Goal: Information Seeking & Learning: Learn about a topic

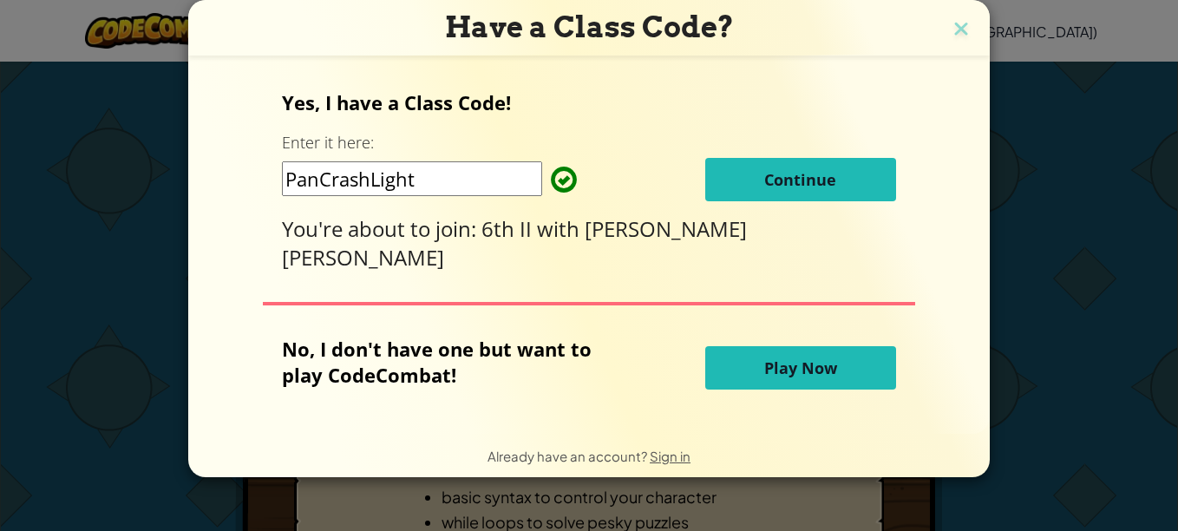
click at [813, 173] on button "Continue" at bounding box center [800, 179] width 191 height 43
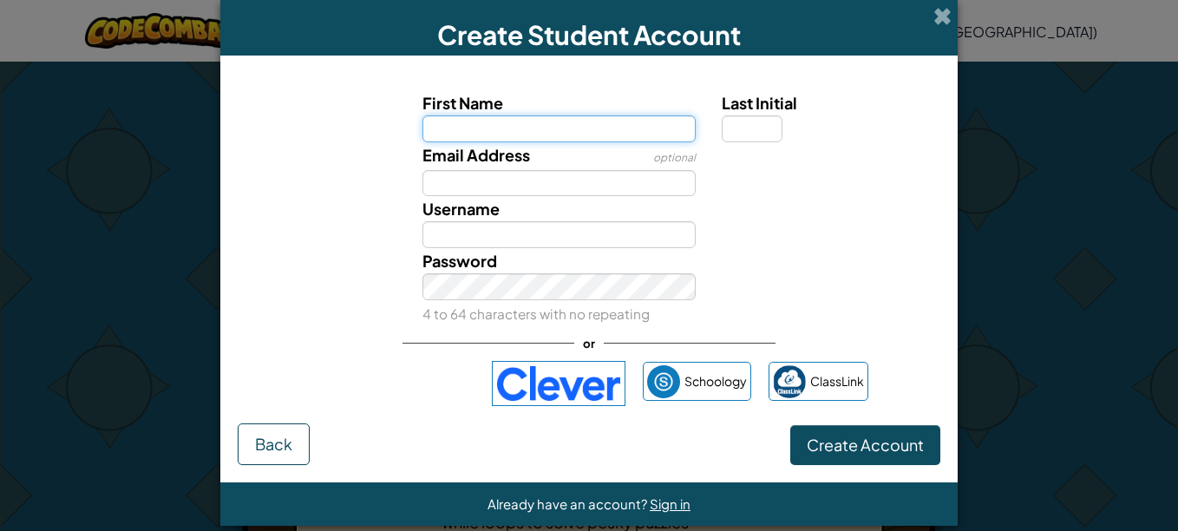
click at [469, 120] on input "First Name" at bounding box center [560, 128] width 274 height 27
type input "Emma"
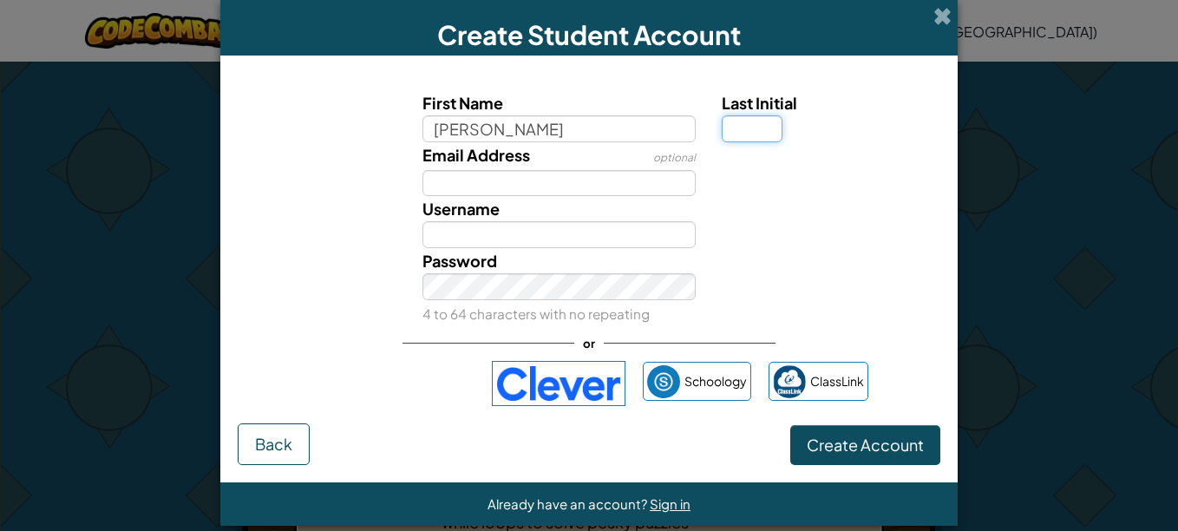
type input "Emma"
click at [729, 128] on input "Last Initial" at bounding box center [752, 128] width 61 height 27
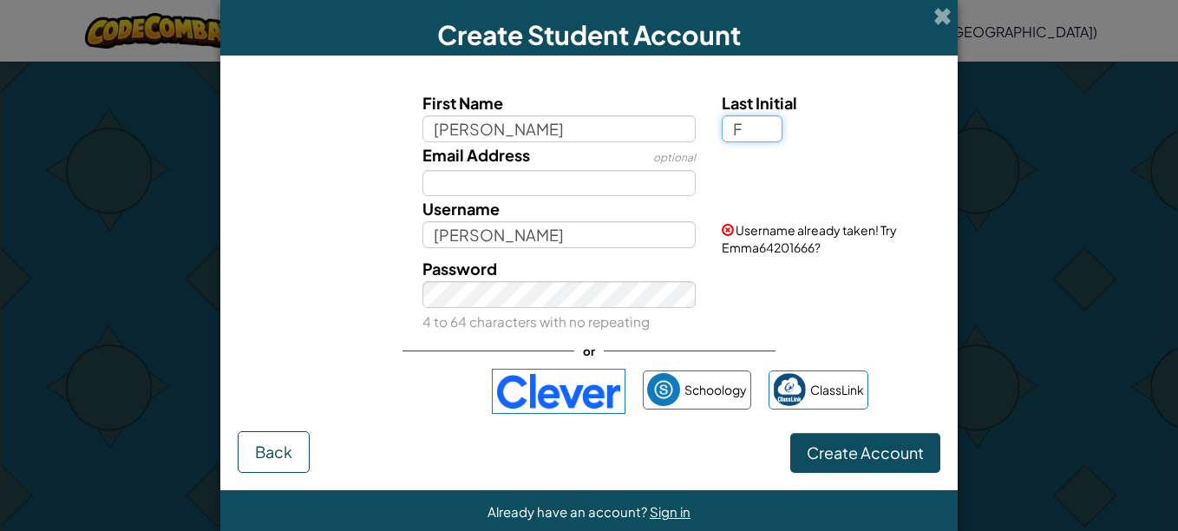
type input "F"
type input "EmmaF"
click at [284, 178] on div "Email Address optional" at bounding box center [589, 169] width 720 height 55
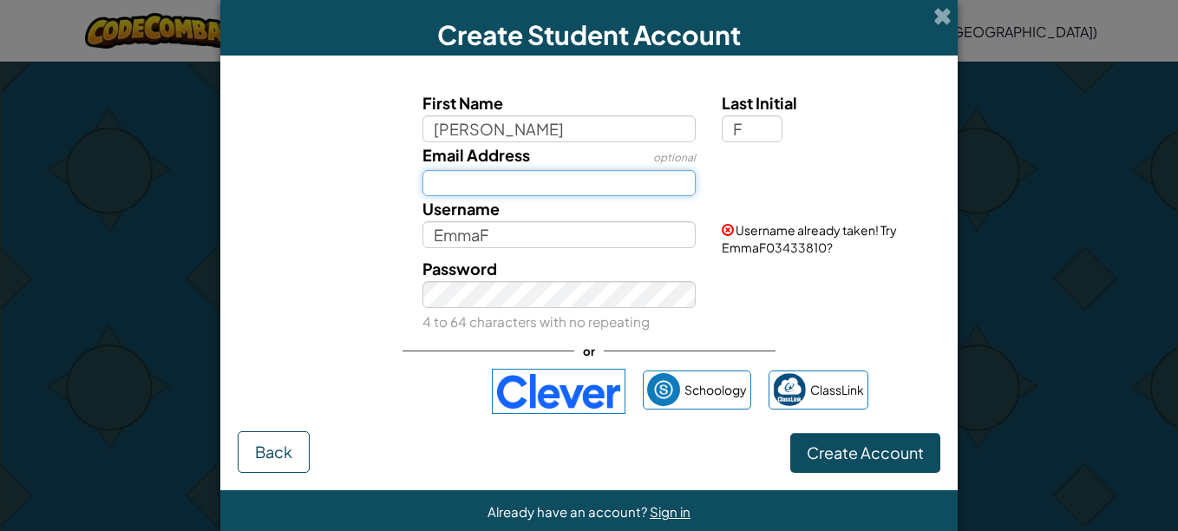
click at [495, 180] on input "Email Address" at bounding box center [560, 183] width 274 height 27
paste input "2300571S@stu.newhorizons.edu.do"
type input "2300571S@stu.newhorizons.edu.do"
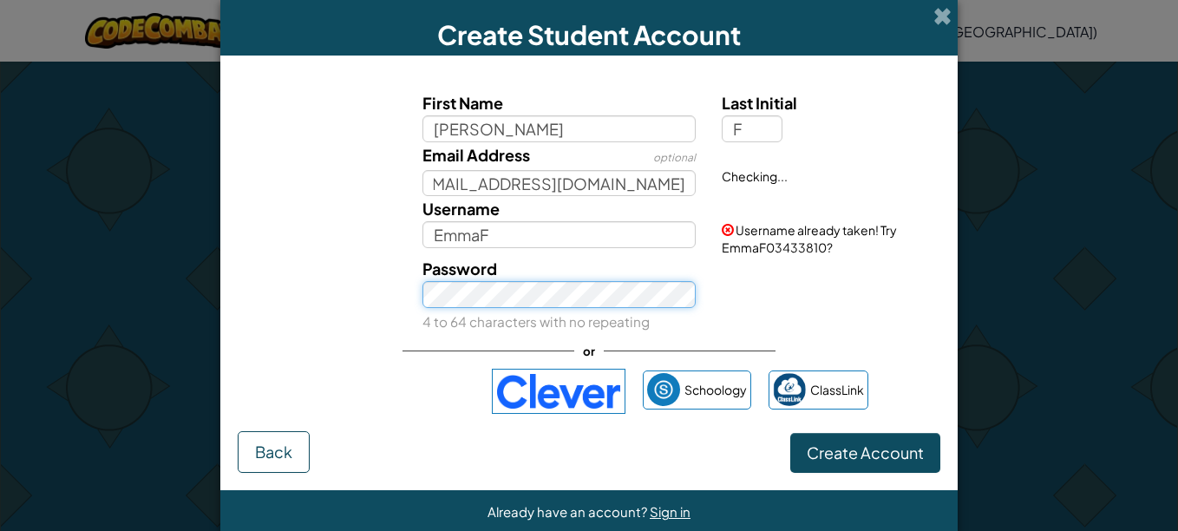
scroll to position [0, 0]
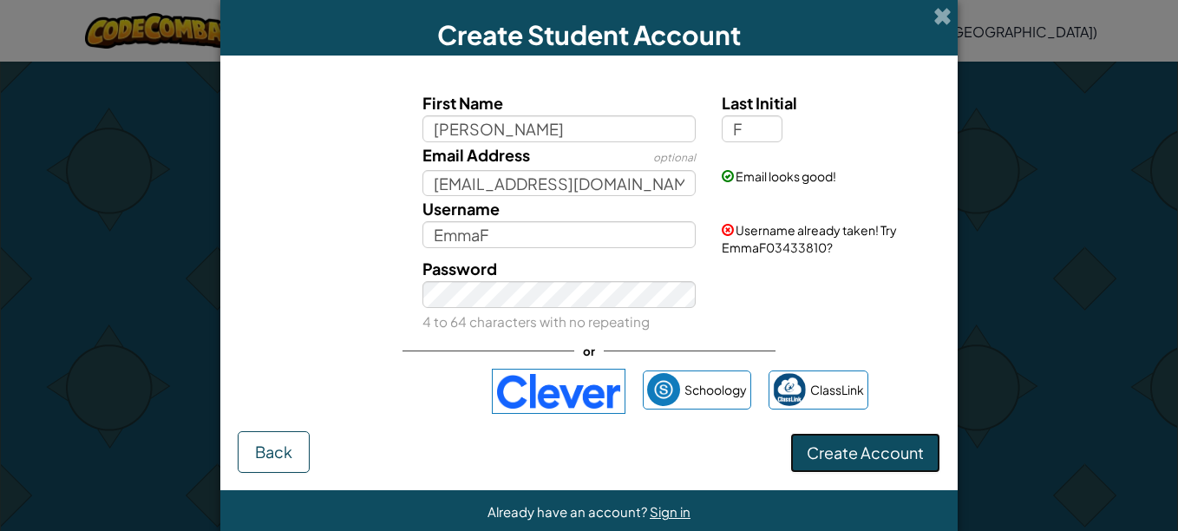
click at [823, 450] on span "Create Account" at bounding box center [865, 453] width 117 height 20
click at [824, 464] on button "Create Account" at bounding box center [865, 453] width 150 height 40
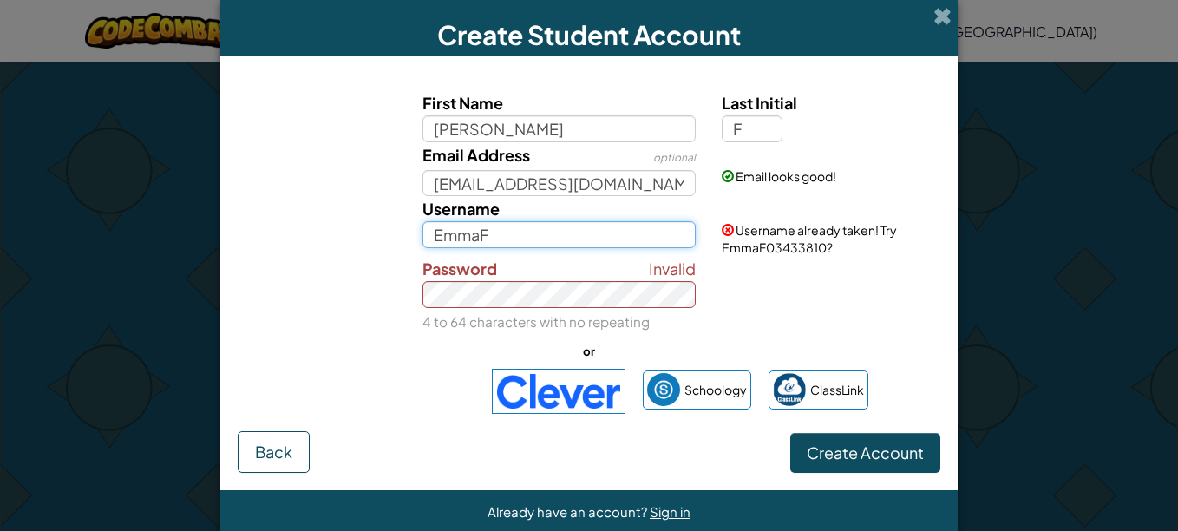
click at [525, 234] on input "EmmaF" at bounding box center [560, 234] width 274 height 27
type input "EmmaFC"
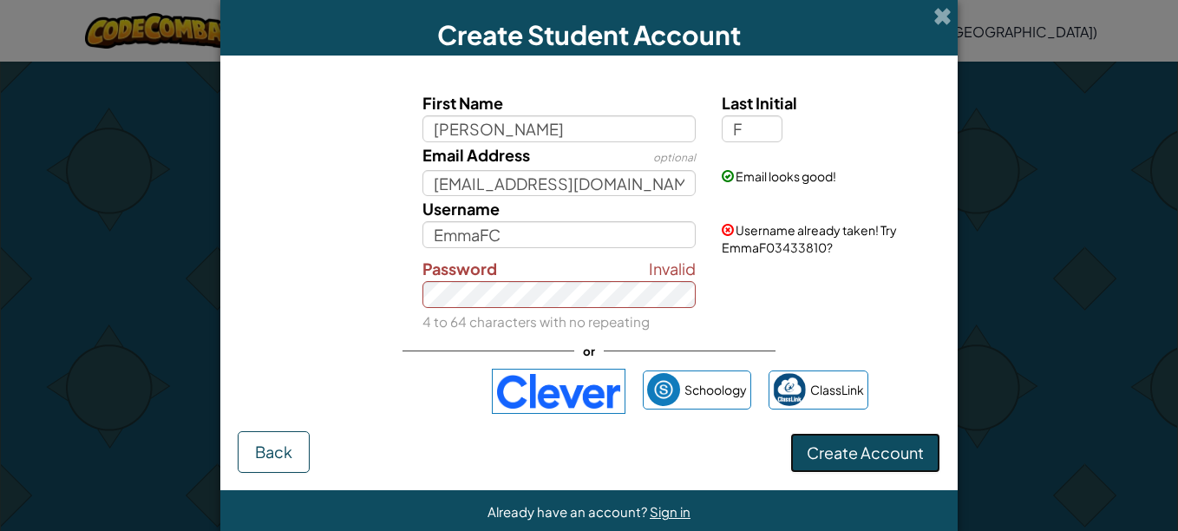
click at [902, 462] on button "Create Account" at bounding box center [865, 453] width 150 height 40
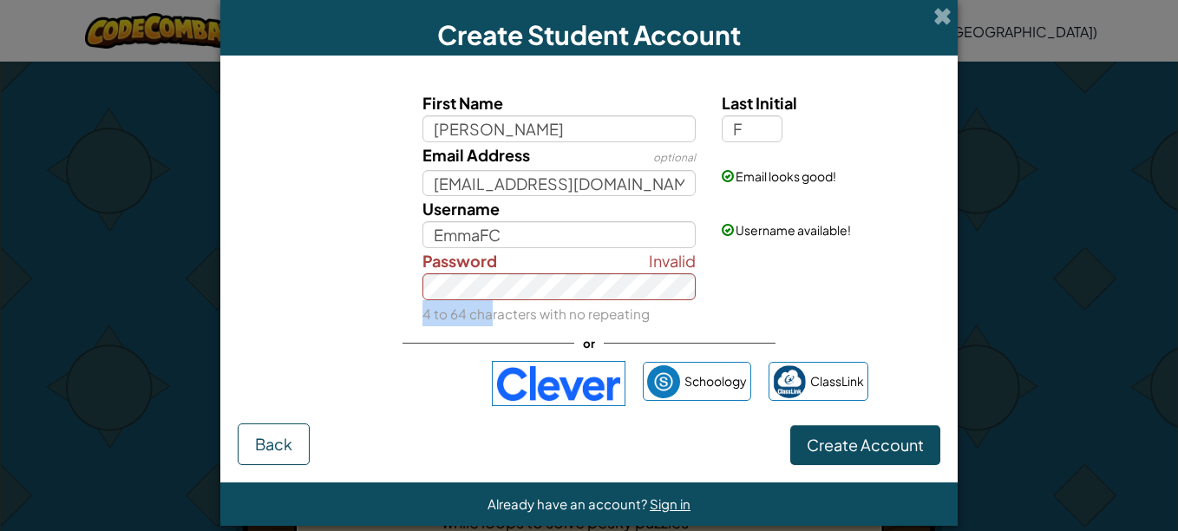
drag, startPoint x: 486, startPoint y: 300, endPoint x: 388, endPoint y: 312, distance: 98.7
click at [388, 312] on div "Invalid Password 4 to 64 characters with no repeating" at bounding box center [589, 287] width 720 height 78
click at [859, 444] on span "Create Account" at bounding box center [865, 445] width 117 height 20
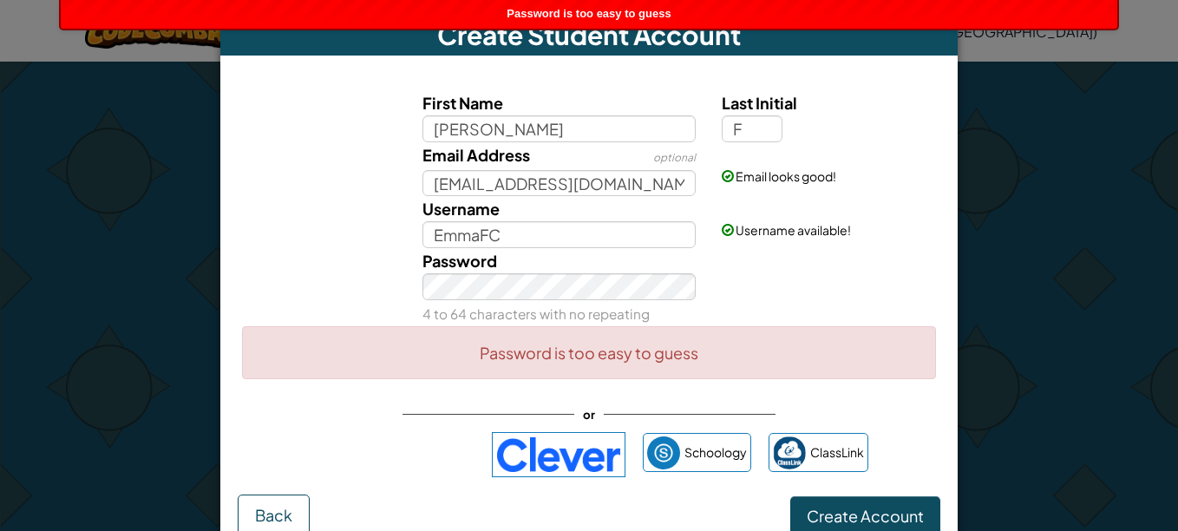
click at [502, 305] on div "Password 4 to 64 characters with no repeating" at bounding box center [560, 287] width 300 height 78
click at [392, 291] on div "Password 4 to 64 characters with no repeating" at bounding box center [589, 287] width 720 height 78
click at [1048, 411] on div "Create Student Account First Name Emma Last Initial F Email Address optional 23…" at bounding box center [589, 265] width 1178 height 531
click at [883, 504] on button "Create Account" at bounding box center [865, 516] width 150 height 40
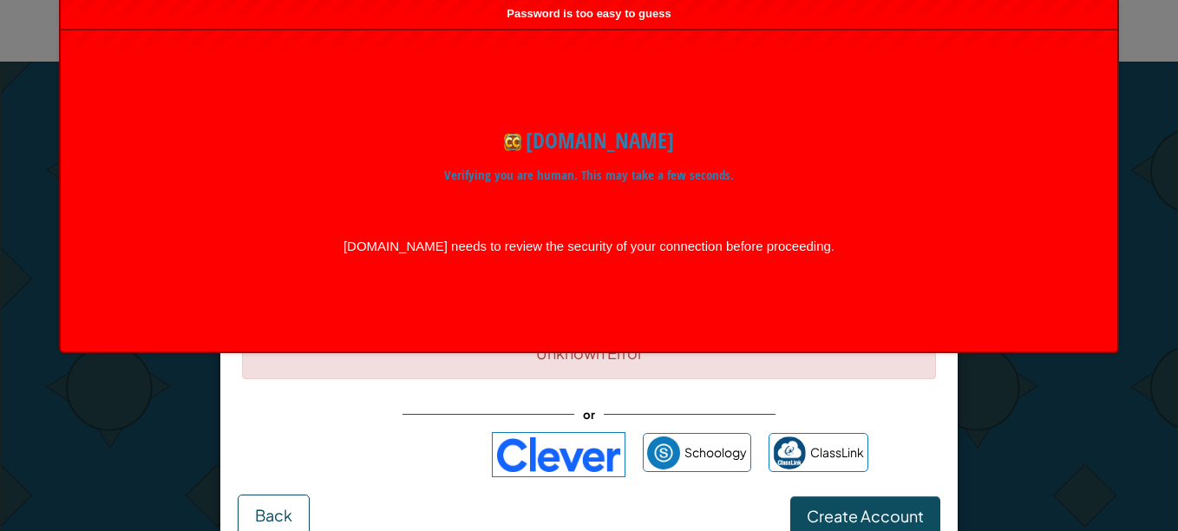
click at [950, 420] on form "First Name Emma Last Initial F Email Address optional 2300571S@stu.newhorizons.…" at bounding box center [589, 304] width 738 height 497
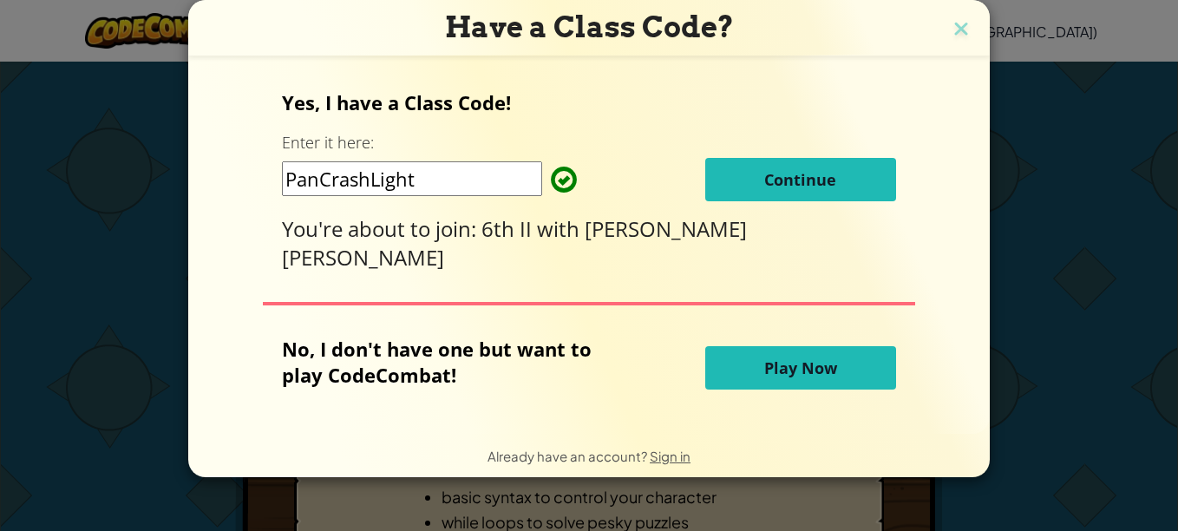
click at [853, 173] on button "Continue" at bounding box center [800, 179] width 191 height 43
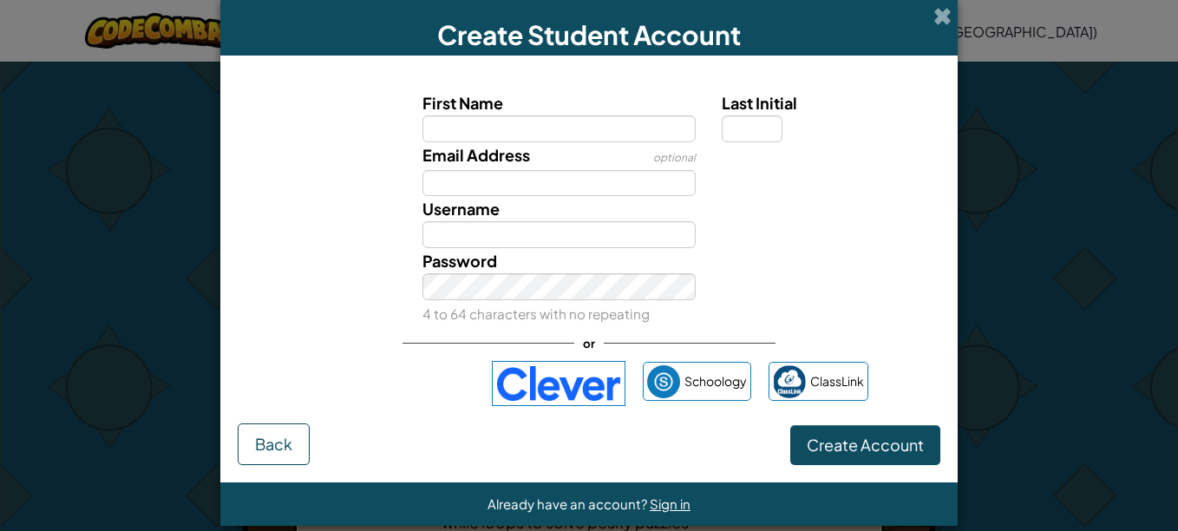
type input "EmmaFC"
click at [512, 134] on input "EmmaFC" at bounding box center [560, 128] width 274 height 27
type input "Emma"
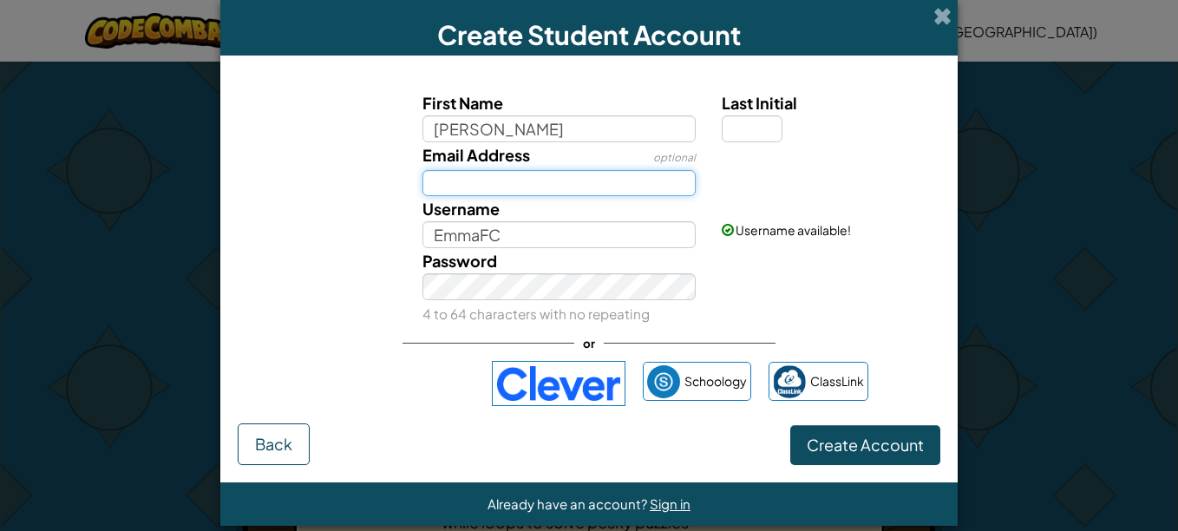
type input "Emma"
click at [441, 187] on input "Email Address" at bounding box center [560, 183] width 274 height 27
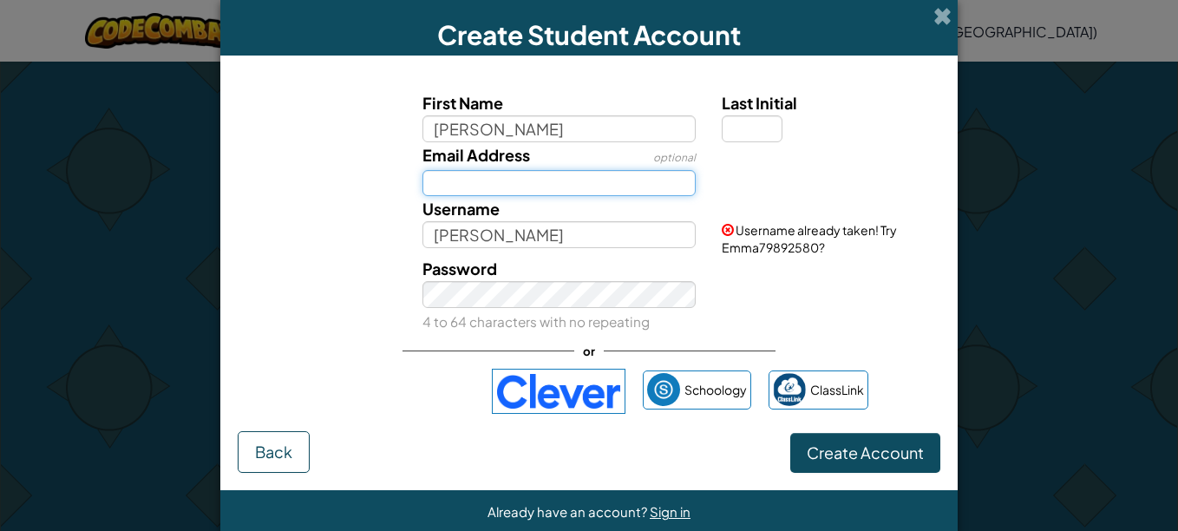
paste input "2300571S@stu.newhorizons.edu.do"
type input "2300571S@stu.newhorizons.edu.do"
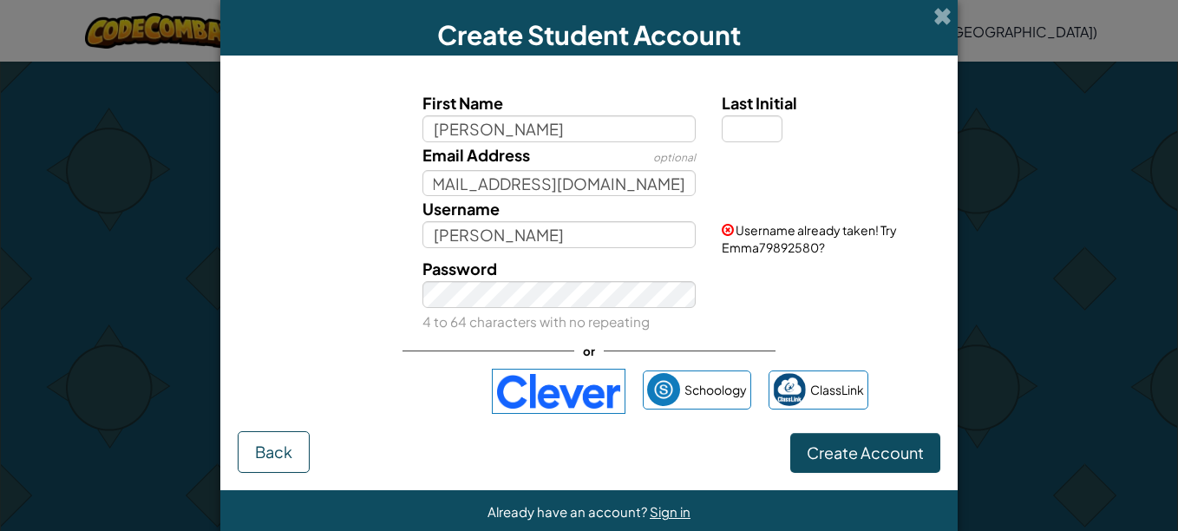
click at [737, 112] on span "Last Initial" at bounding box center [759, 103] width 75 height 20
click at [737, 115] on input "Last Initial" at bounding box center [752, 128] width 61 height 27
type input "F"
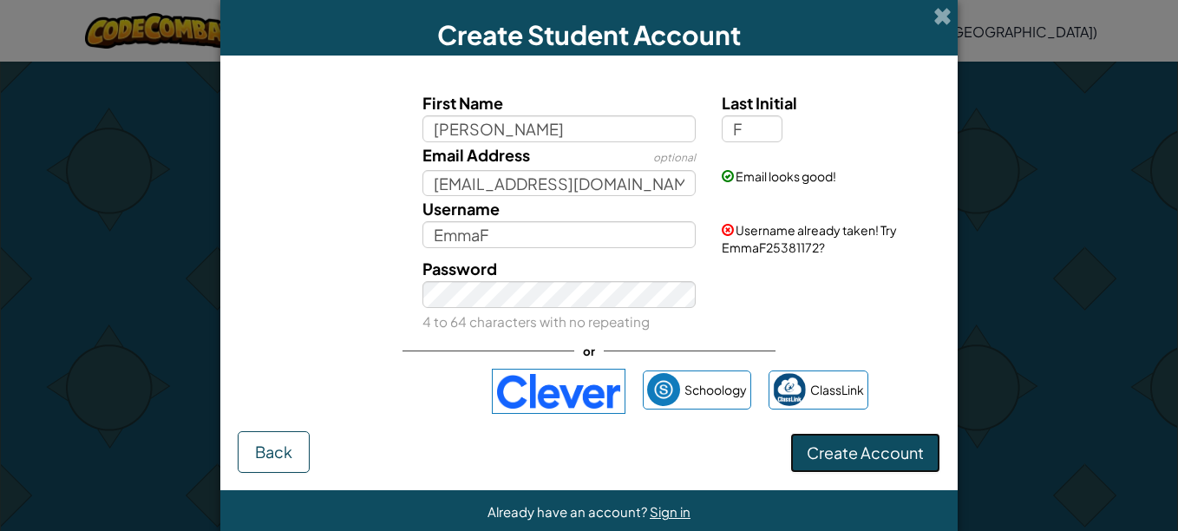
click at [803, 437] on button "Create Account" at bounding box center [865, 453] width 150 height 40
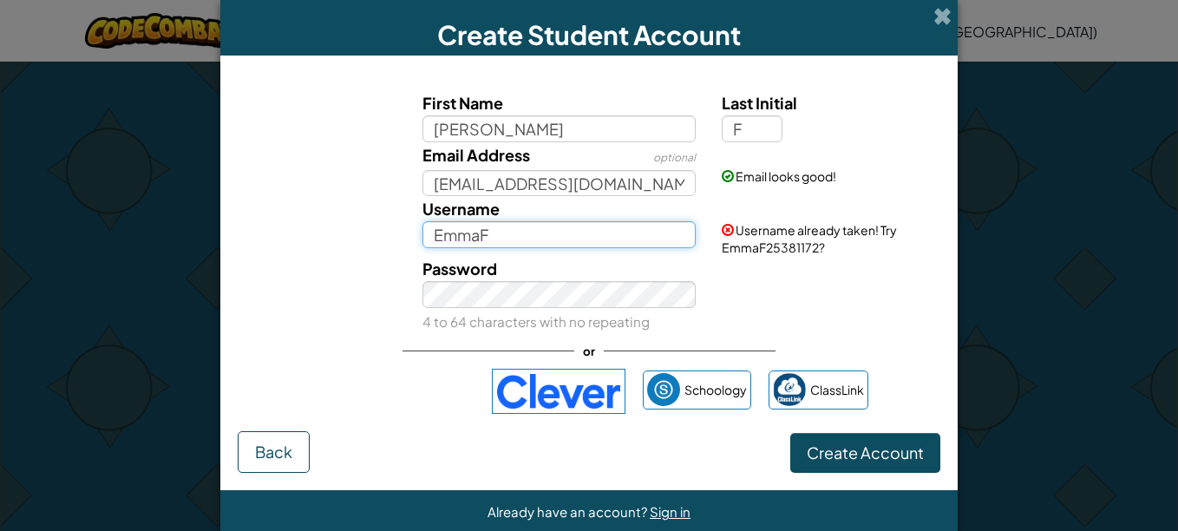
click at [495, 236] on input "EmmaF" at bounding box center [560, 234] width 274 height 27
type input "EmmaFC"
click at [790, 433] on button "Create Account" at bounding box center [865, 453] width 150 height 40
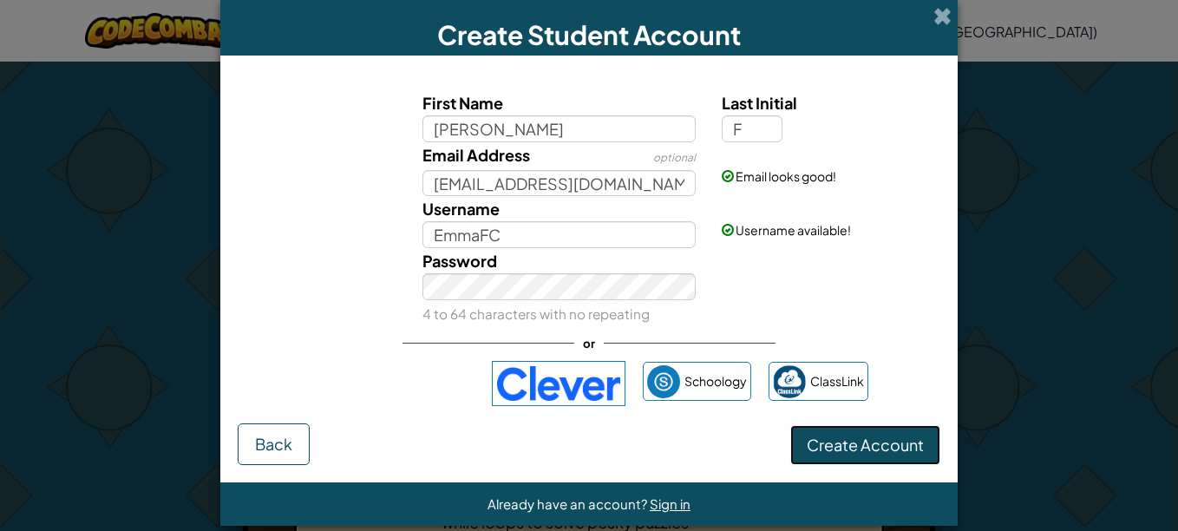
click at [841, 438] on button "Create Account" at bounding box center [865, 445] width 150 height 40
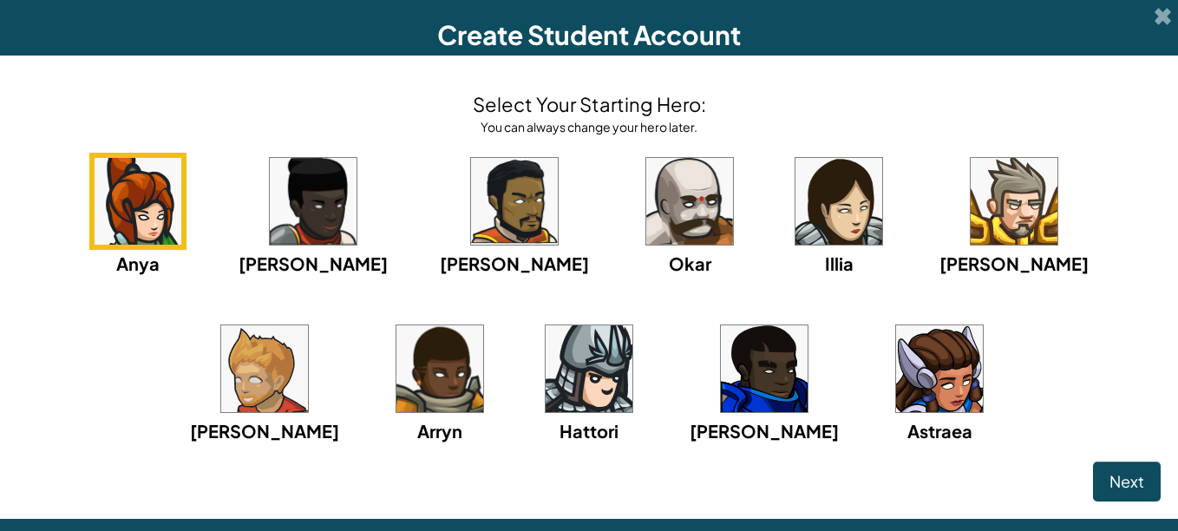
click at [721, 386] on img at bounding box center [764, 368] width 87 height 87
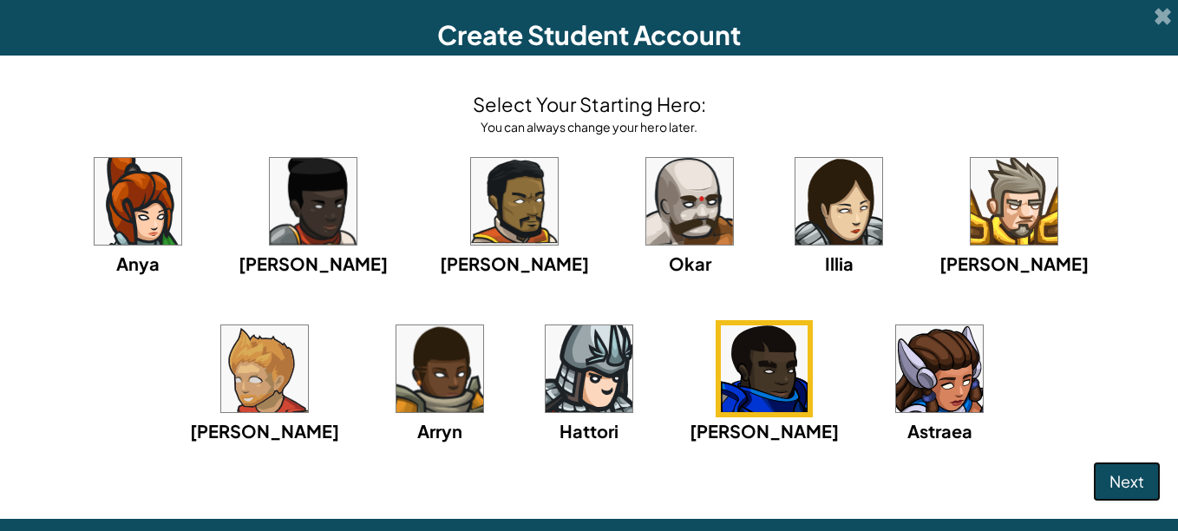
click at [1110, 484] on span "Next" at bounding box center [1127, 481] width 35 height 20
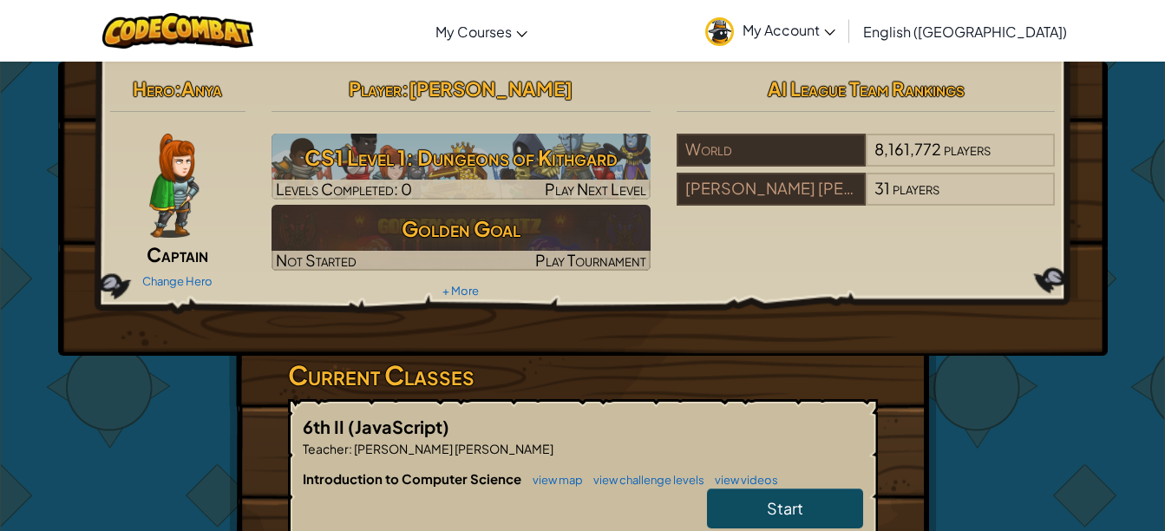
click at [833, 500] on link "Start" at bounding box center [785, 509] width 156 height 40
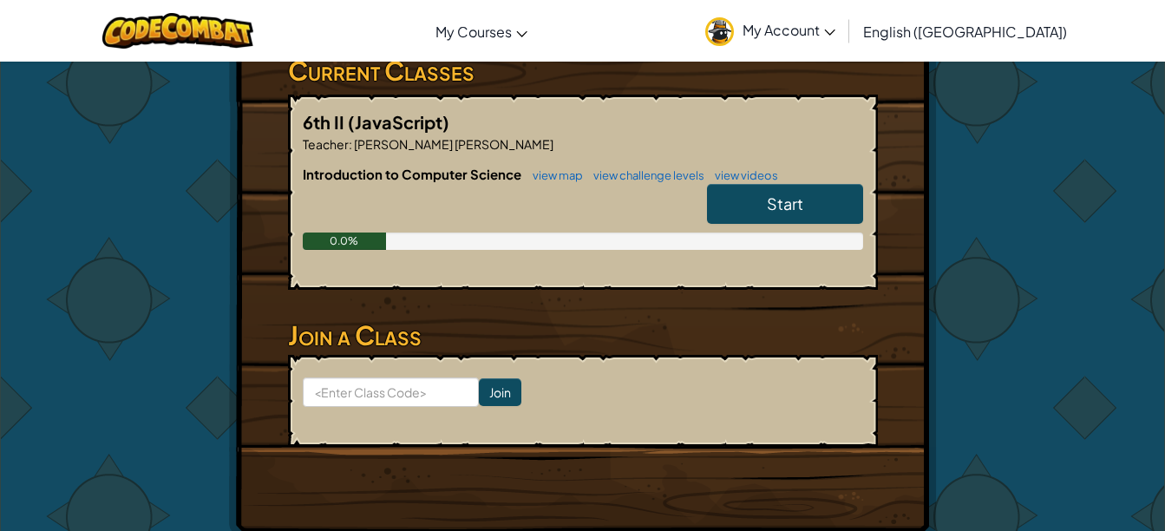
scroll to position [304, 0]
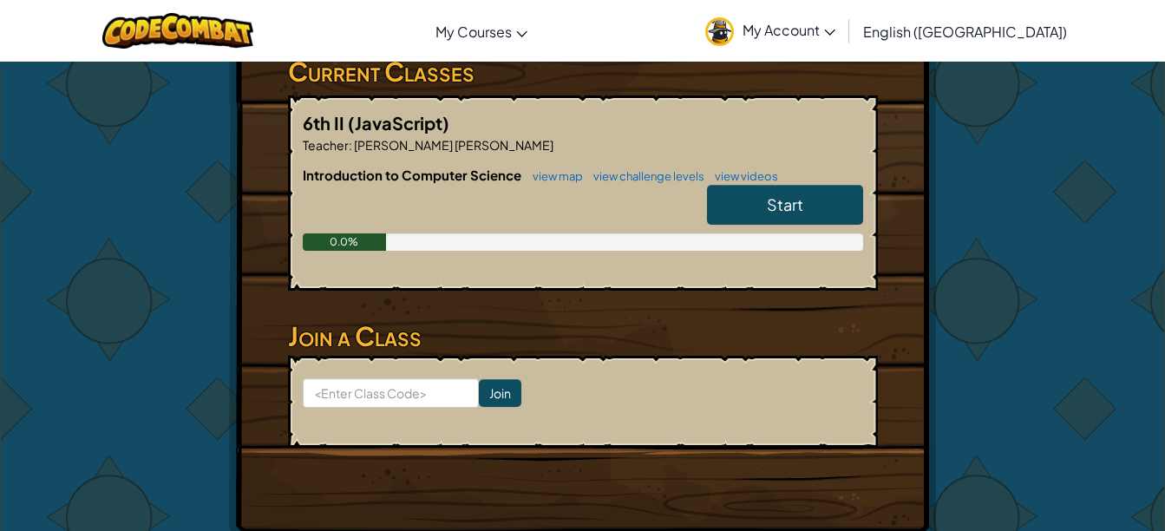
click at [798, 213] on span "Start" at bounding box center [785, 204] width 36 height 20
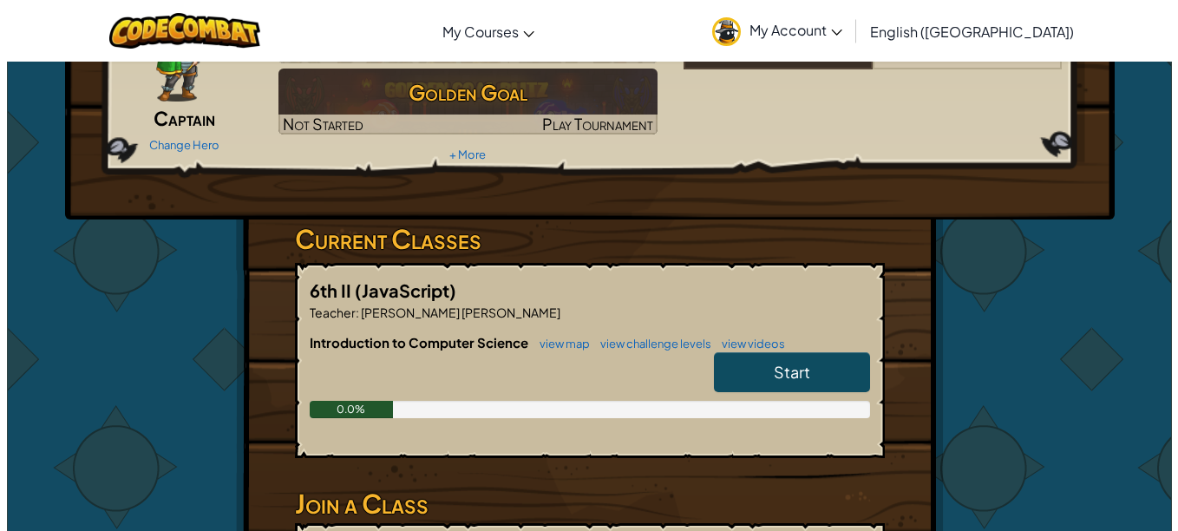
scroll to position [0, 0]
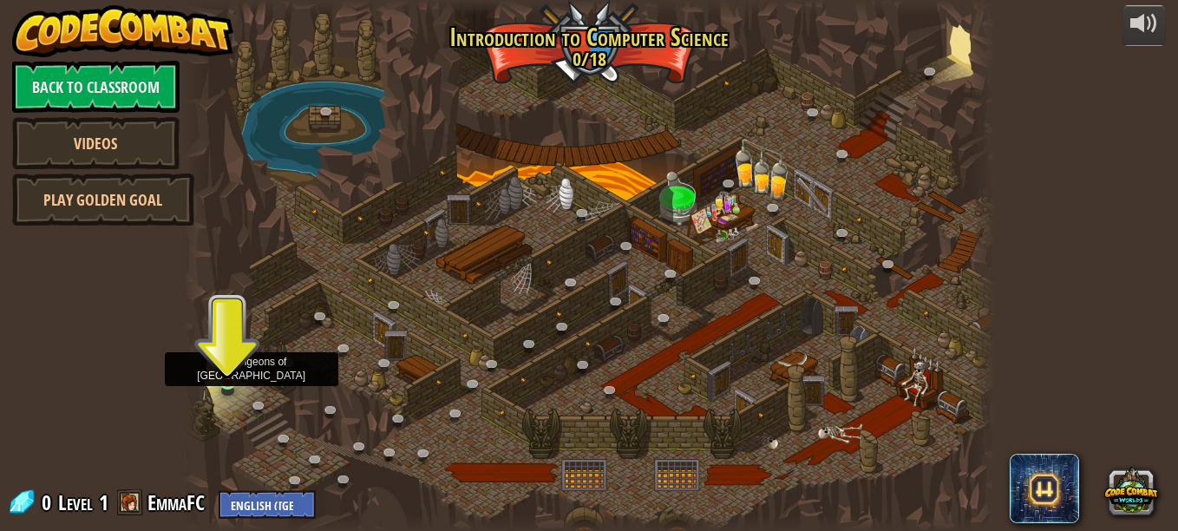
click at [229, 373] on img at bounding box center [227, 361] width 19 height 43
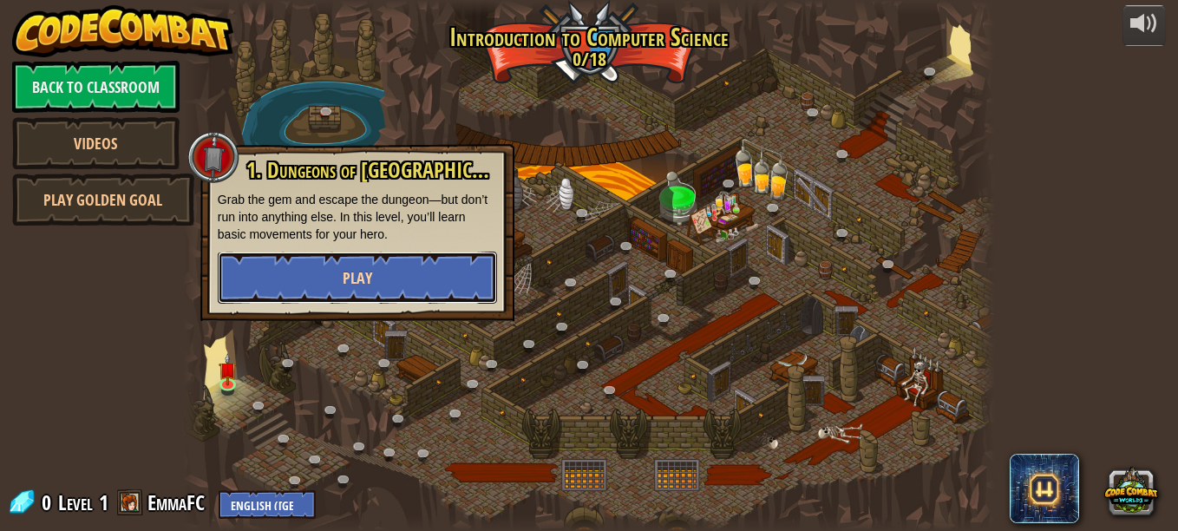
click at [351, 282] on span "Play" at bounding box center [358, 278] width 30 height 22
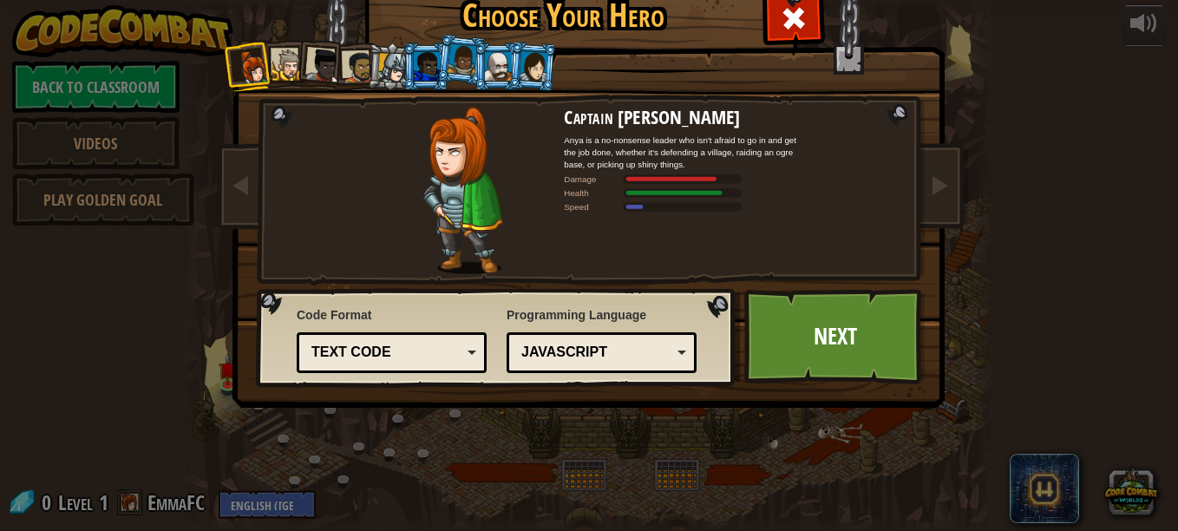
click at [430, 64] on div at bounding box center [427, 66] width 27 height 28
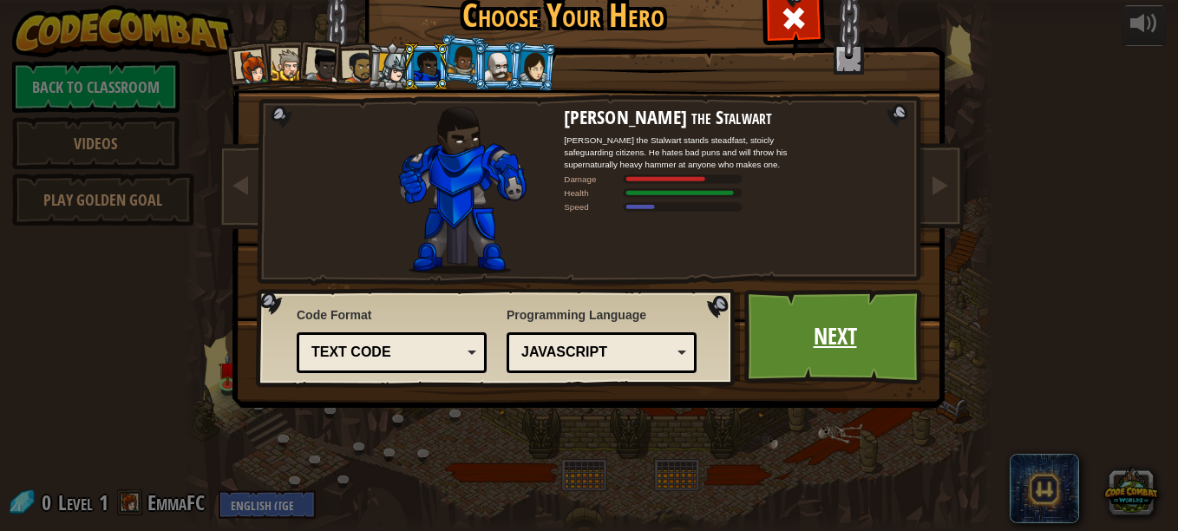
click at [868, 304] on link "Next" at bounding box center [834, 336] width 181 height 95
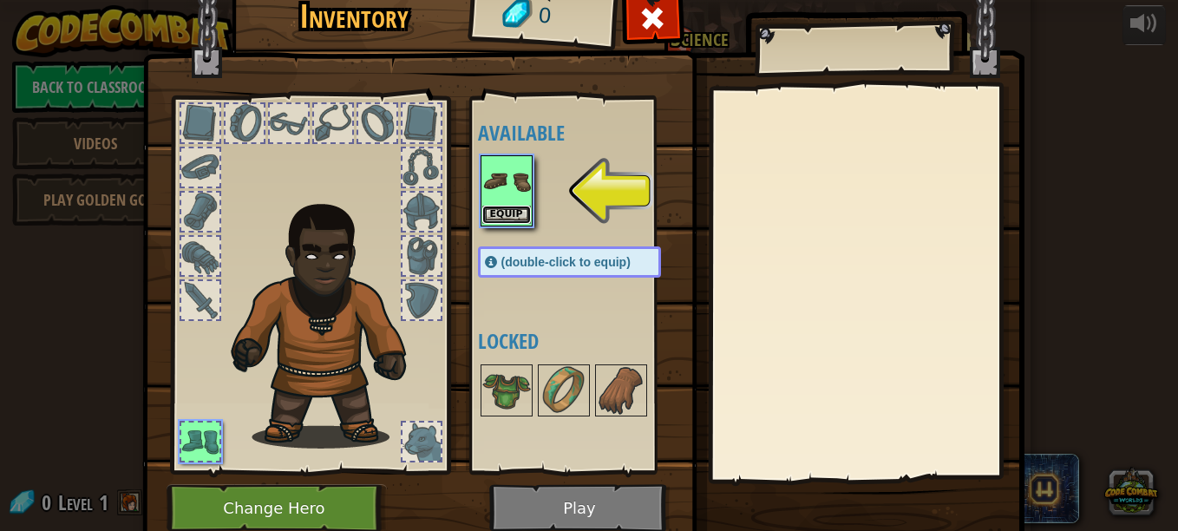
click at [482, 217] on button "Equip" at bounding box center [506, 215] width 49 height 18
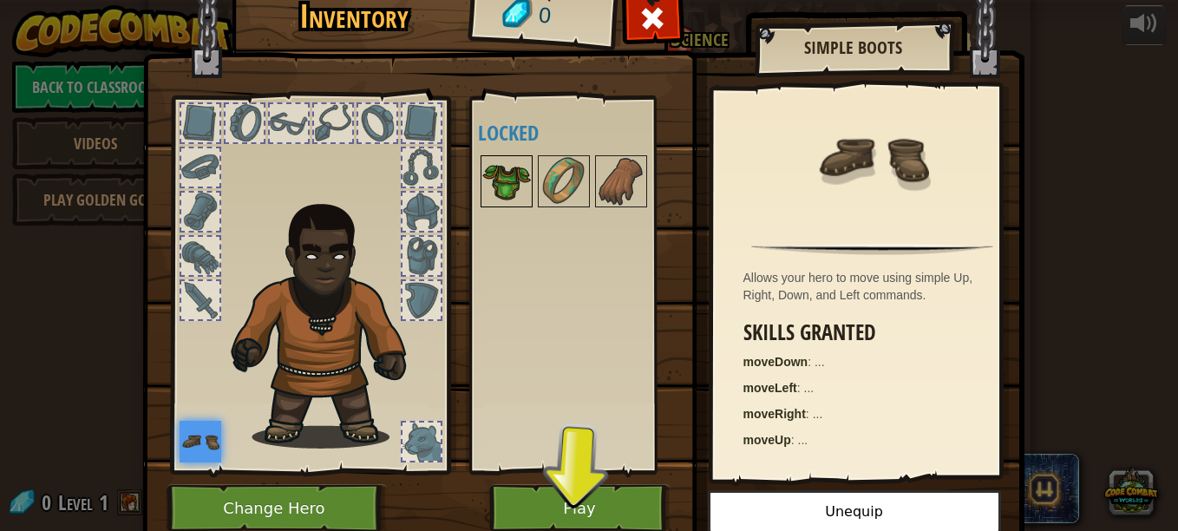
click at [482, 189] on img at bounding box center [506, 181] width 49 height 49
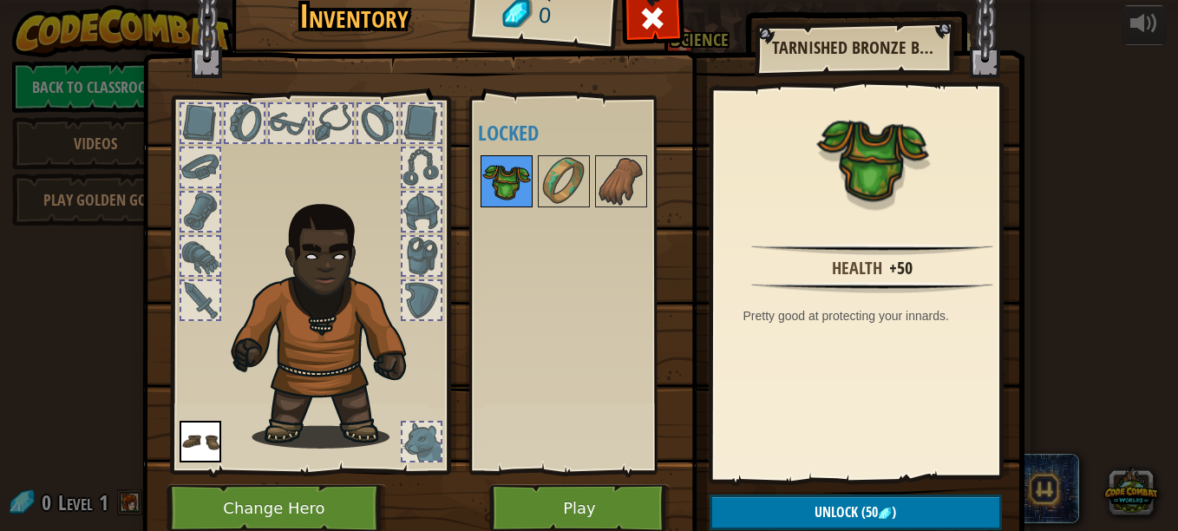
click at [482, 189] on img at bounding box center [506, 181] width 49 height 49
click at [548, 176] on img at bounding box center [564, 181] width 49 height 49
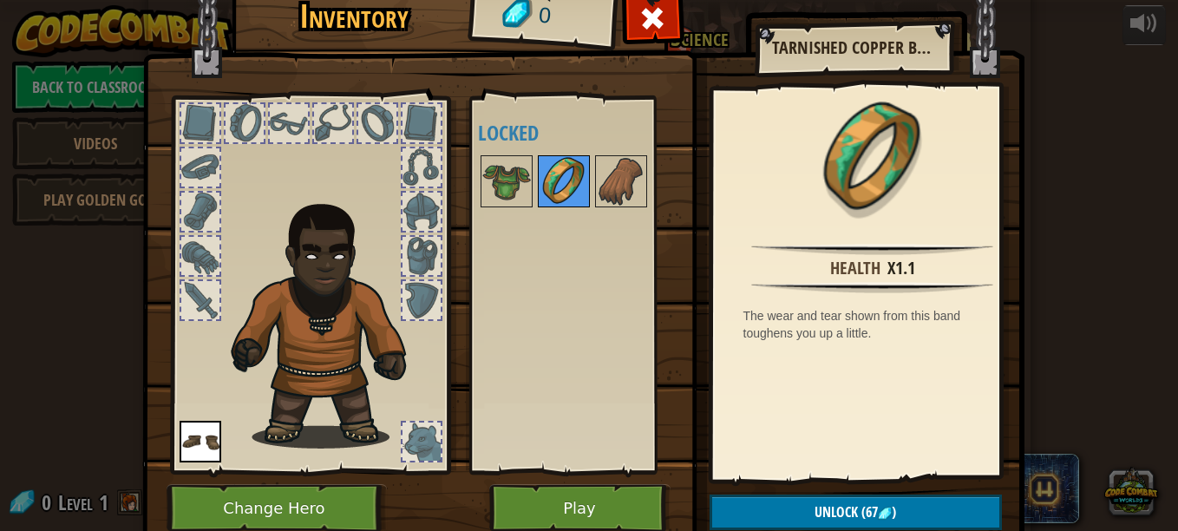
click at [574, 168] on img at bounding box center [564, 181] width 49 height 49
click at [632, 161] on img at bounding box center [621, 181] width 49 height 49
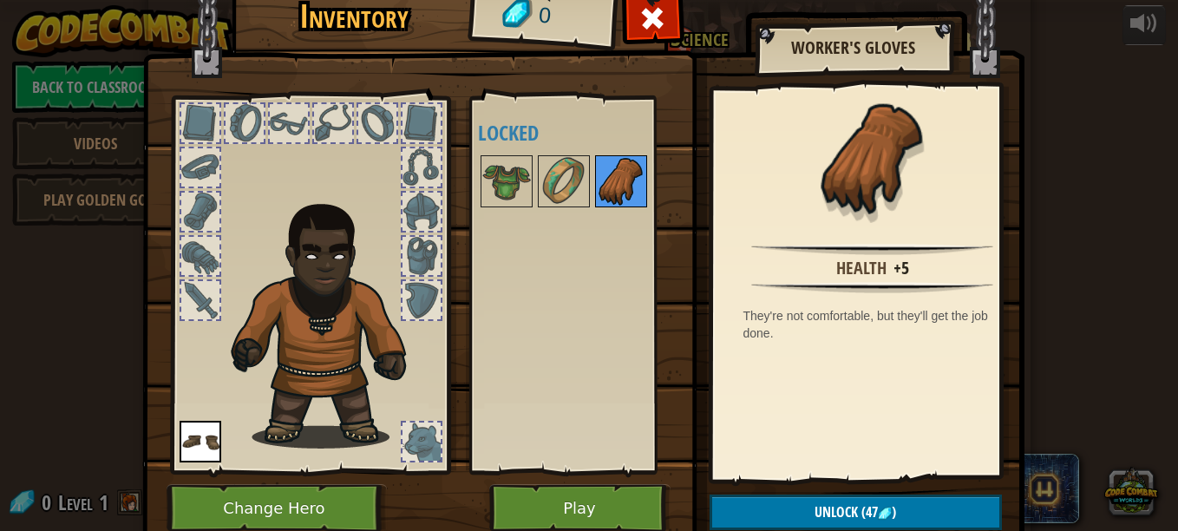
click at [629, 167] on img at bounding box center [621, 181] width 49 height 49
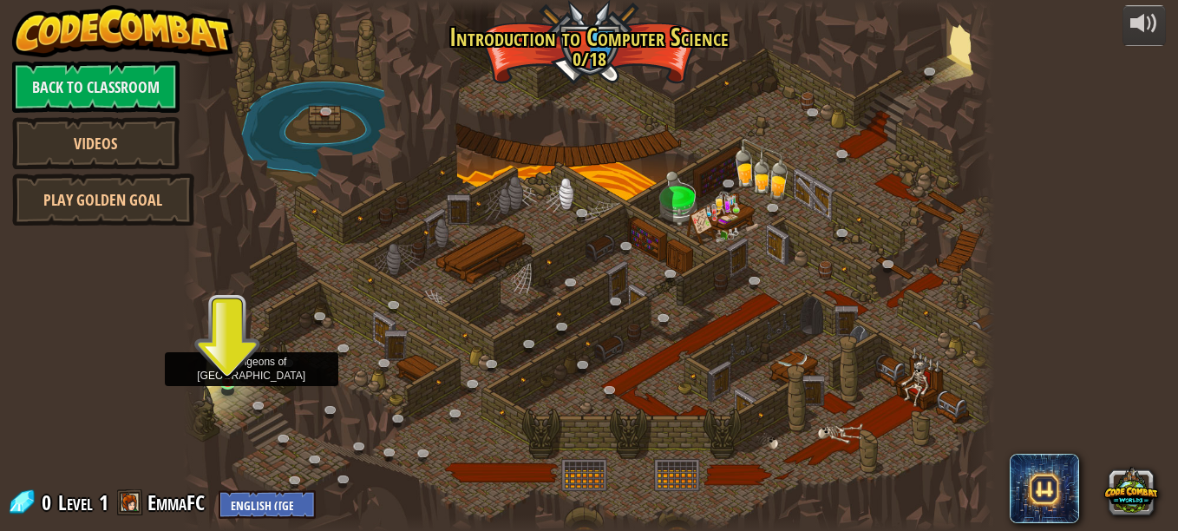
click at [230, 374] on img at bounding box center [227, 361] width 19 height 43
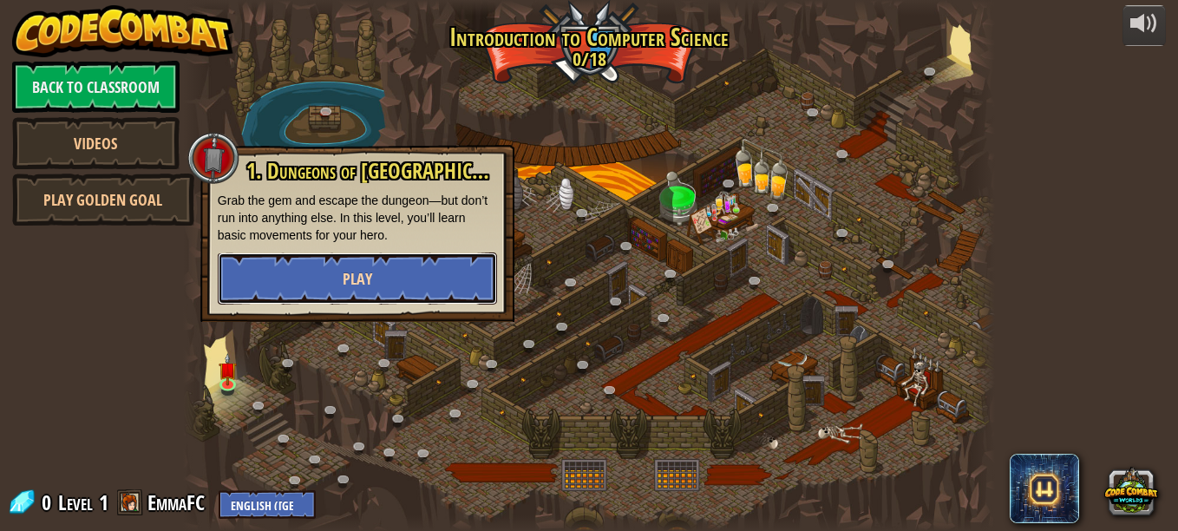
click at [390, 264] on button "Play" at bounding box center [357, 279] width 279 height 52
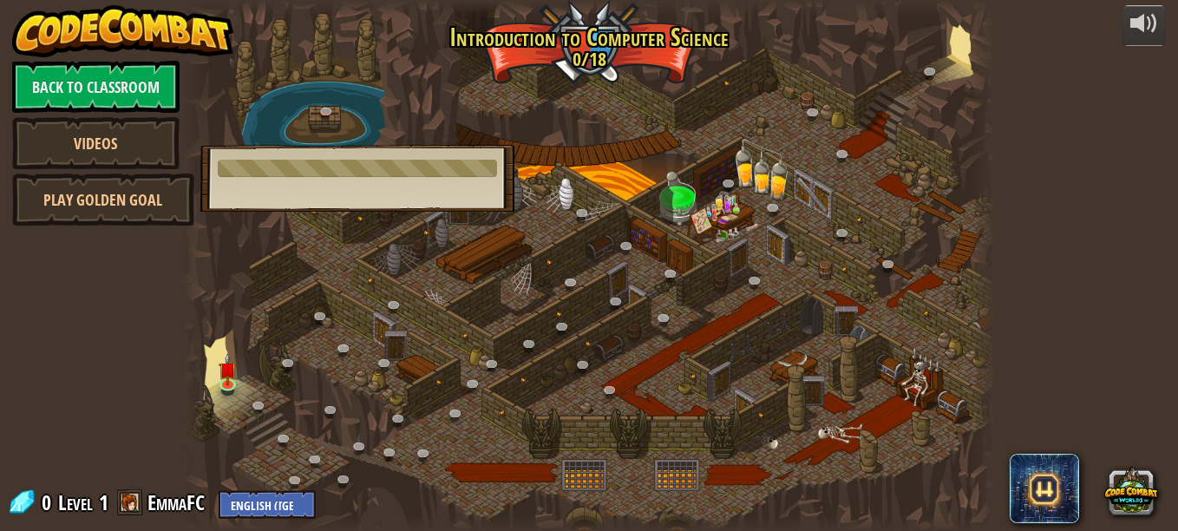
drag, startPoint x: 565, startPoint y: 227, endPoint x: 521, endPoint y: 272, distance: 62.6
click at [521, 272] on div at bounding box center [589, 265] width 812 height 531
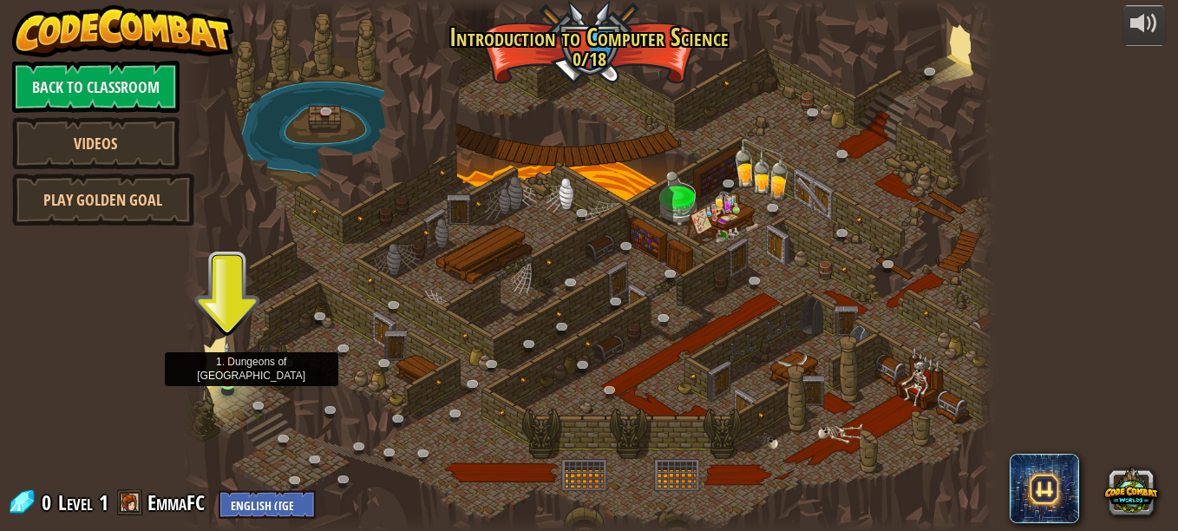
click at [233, 379] on img at bounding box center [227, 361] width 19 height 43
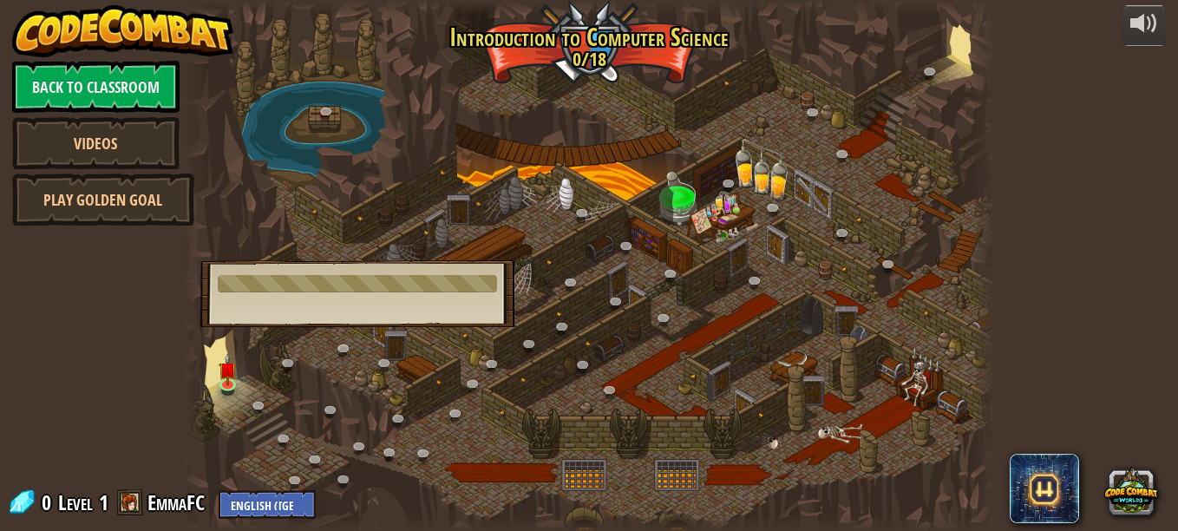
click at [329, 291] on div at bounding box center [357, 283] width 279 height 17
drag, startPoint x: 329, startPoint y: 291, endPoint x: 277, endPoint y: 97, distance: 200.4
click at [277, 97] on div "25. Kithgard Gates (Locked) Escape the Kithgard dungeons, and don't let the gua…" at bounding box center [589, 265] width 812 height 531
click at [128, 82] on link "Back to Classroom" at bounding box center [95, 87] width 167 height 52
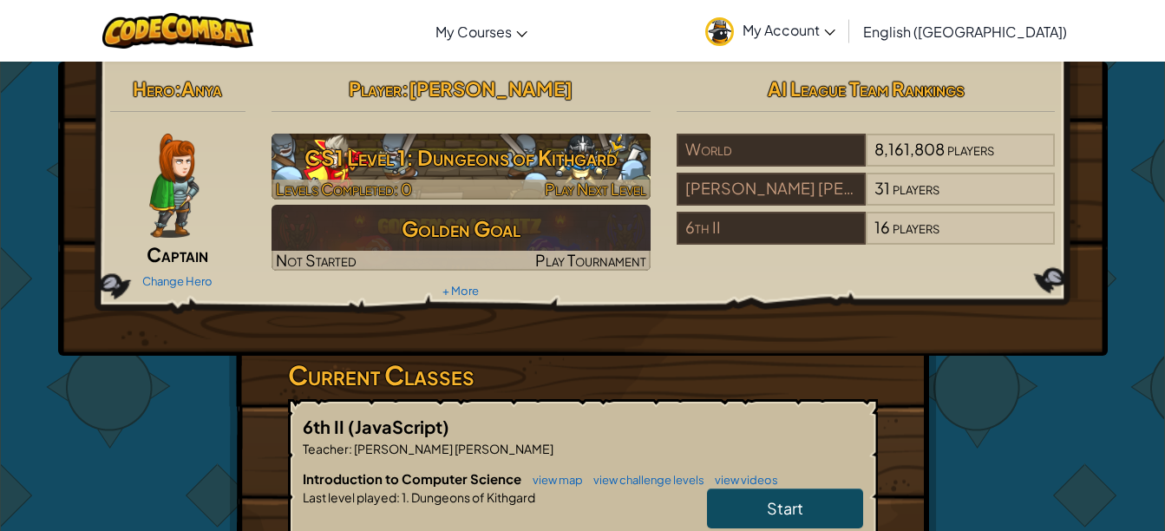
click at [554, 178] on img at bounding box center [461, 167] width 379 height 66
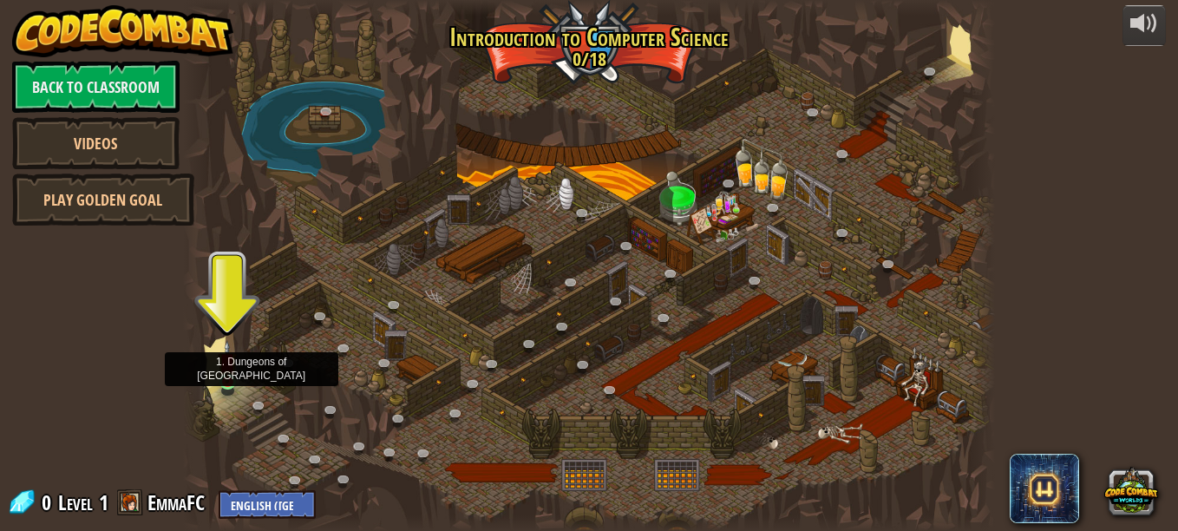
click at [233, 372] on img at bounding box center [227, 361] width 19 height 43
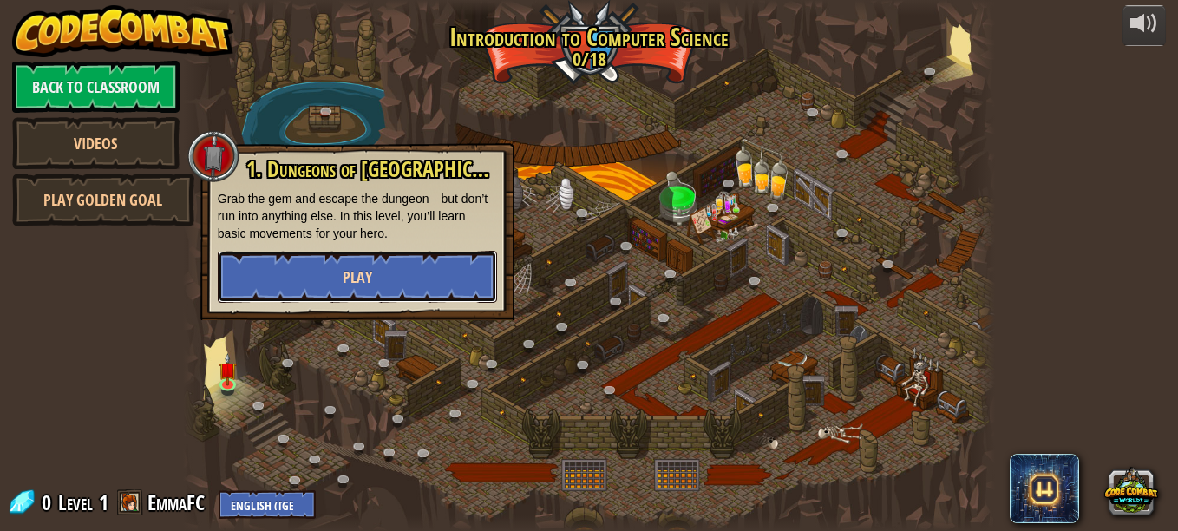
click at [272, 259] on button "Play" at bounding box center [357, 277] width 279 height 52
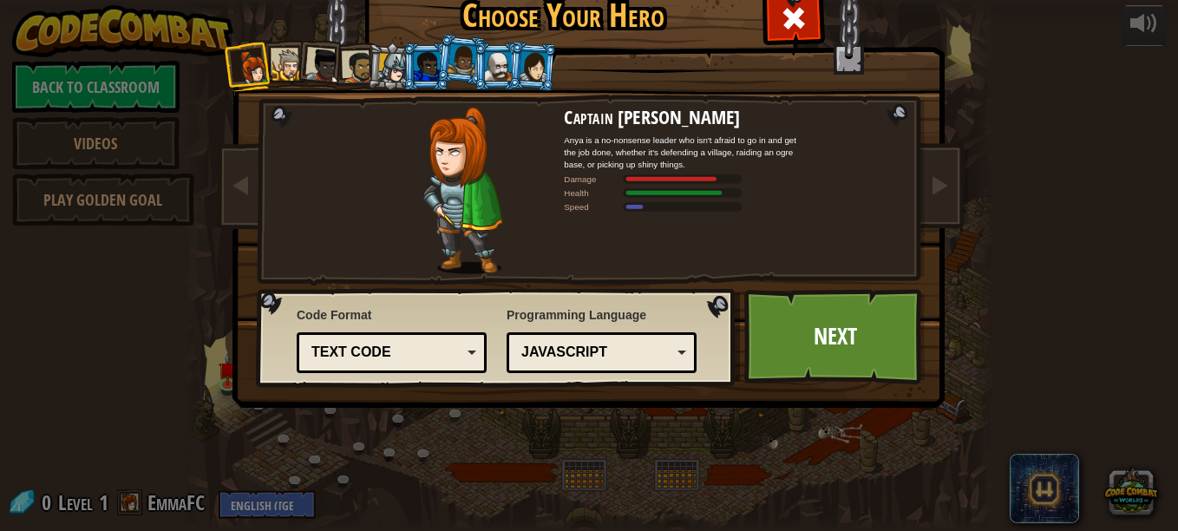
click at [405, 59] on li at bounding box center [426, 67] width 47 height 48
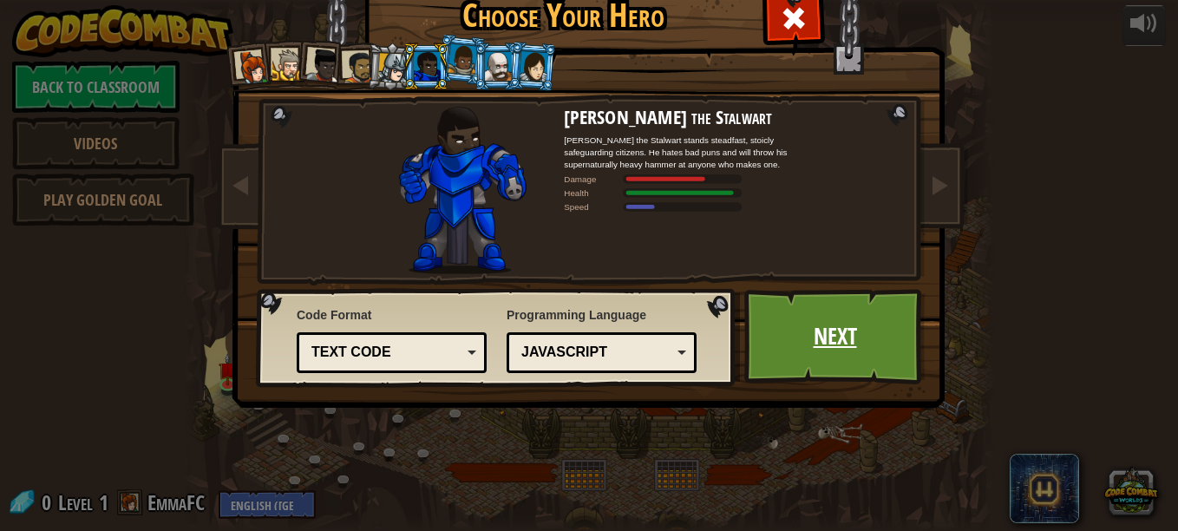
click at [831, 327] on link "Next" at bounding box center [834, 336] width 181 height 95
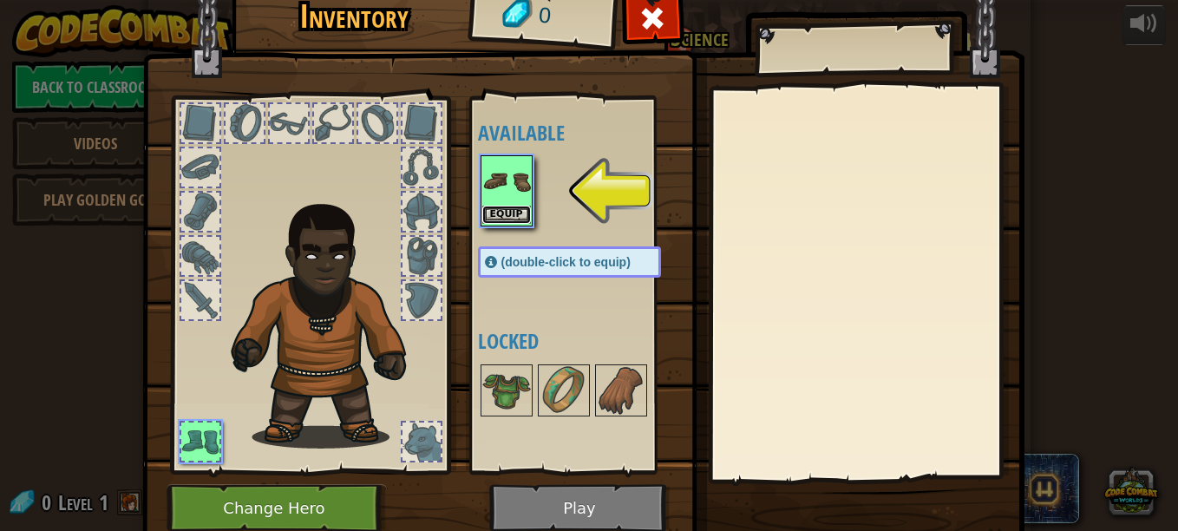
click at [493, 220] on button "Equip" at bounding box center [506, 215] width 49 height 18
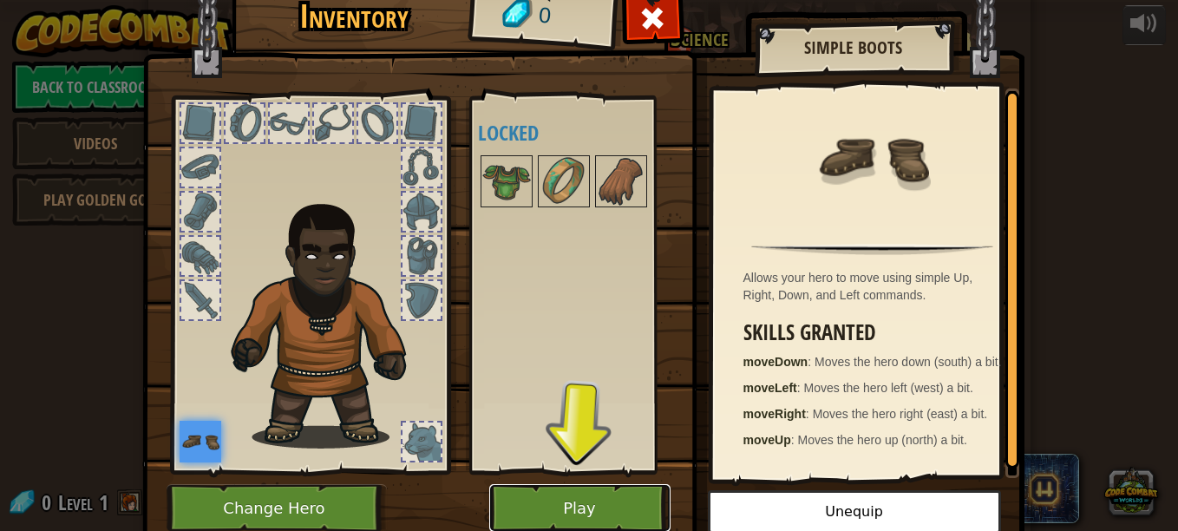
click at [545, 489] on button "Play" at bounding box center [579, 508] width 181 height 48
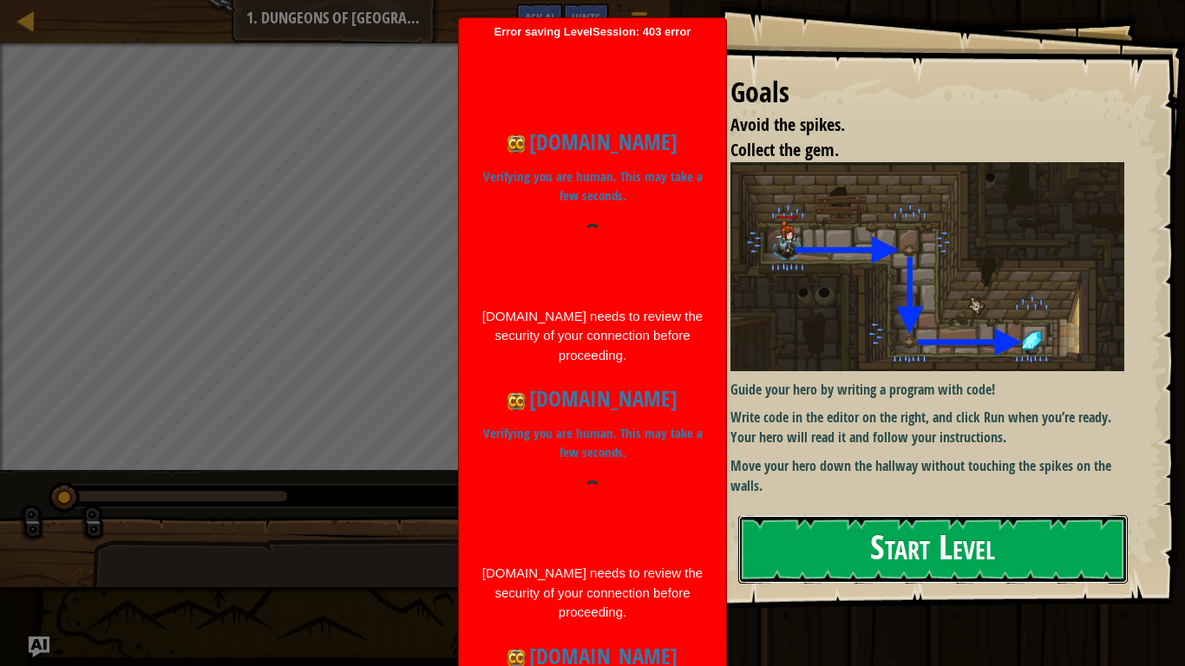
click at [785, 530] on button "Start Level" at bounding box center [933, 549] width 390 height 69
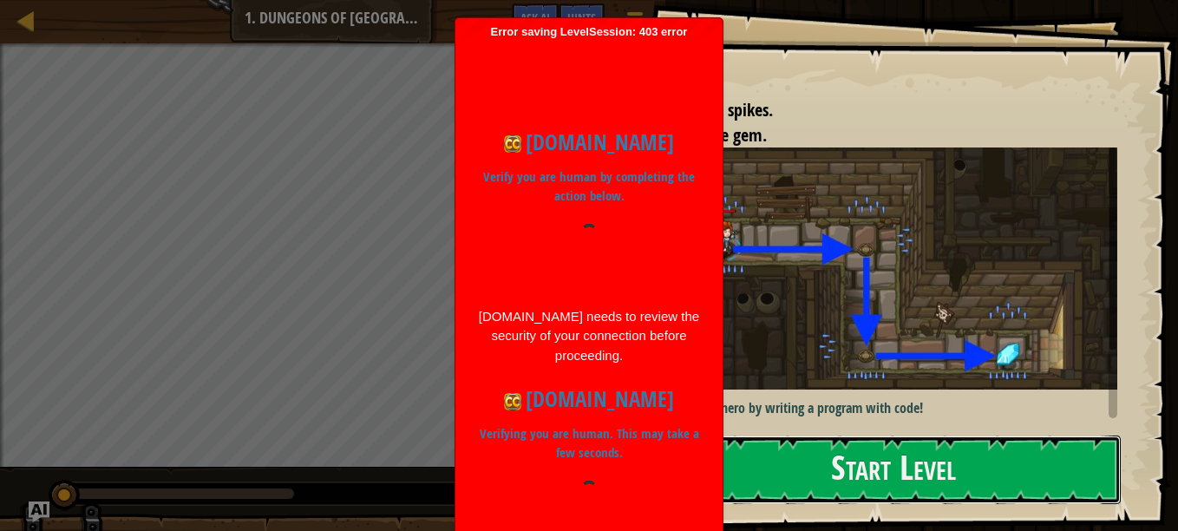
drag, startPoint x: 810, startPoint y: 462, endPoint x: 783, endPoint y: 525, distance: 68.4
click at [783, 505] on div "Start Level" at bounding box center [893, 470] width 455 height 69
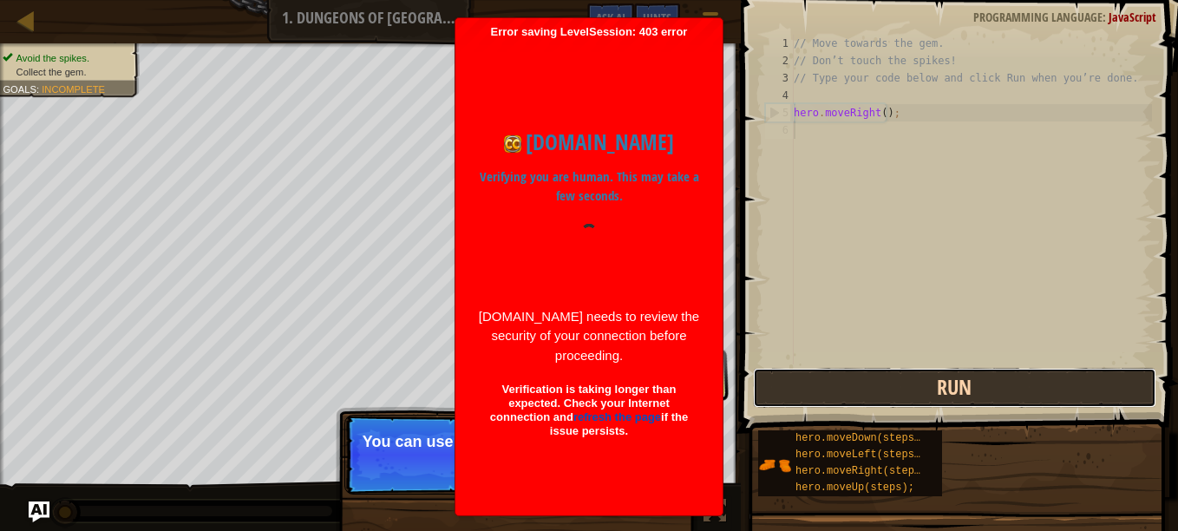
click at [791, 384] on button "Run" at bounding box center [955, 388] width 404 height 40
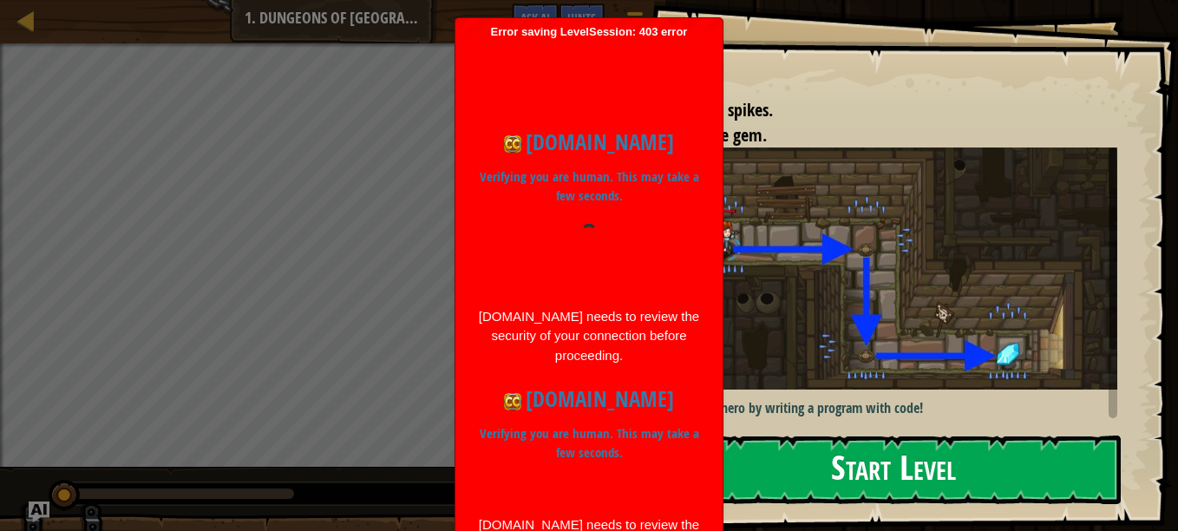
click at [797, 452] on button "Start Level" at bounding box center [893, 470] width 455 height 69
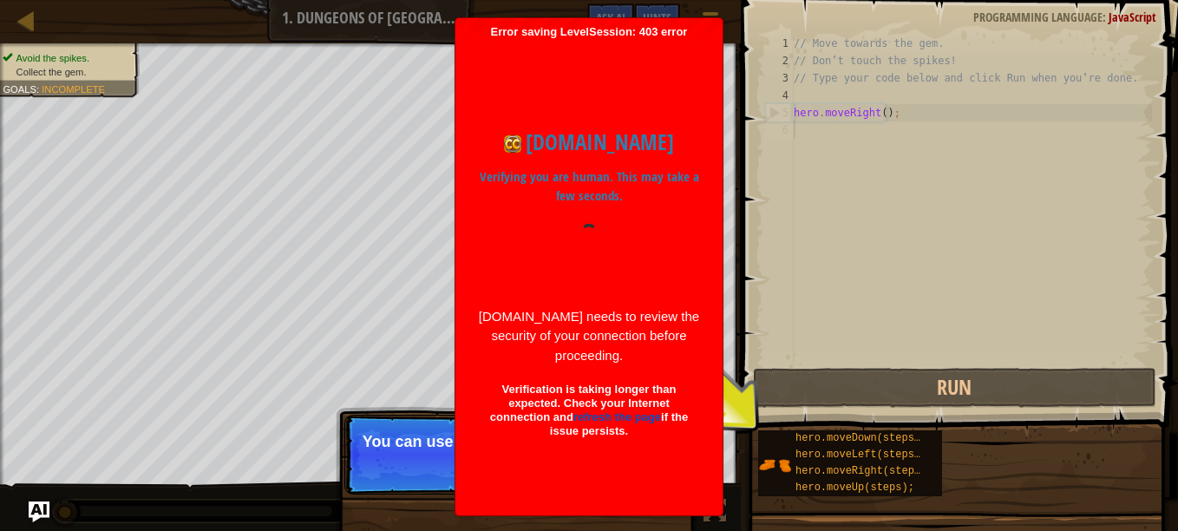
click at [635, 253] on div at bounding box center [589, 257] width 224 height 66
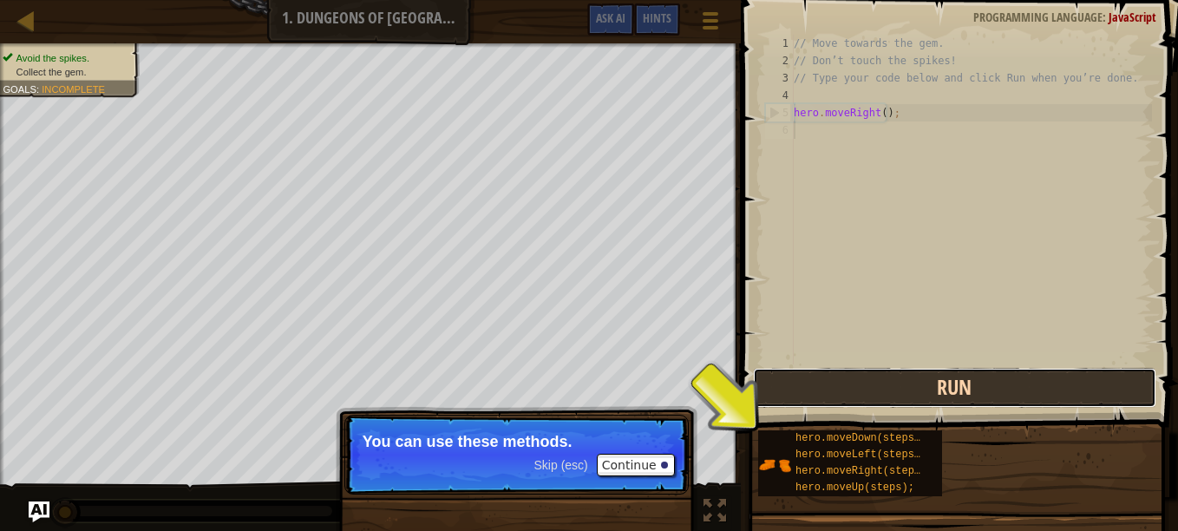
click at [823, 381] on button "Run" at bounding box center [955, 388] width 404 height 40
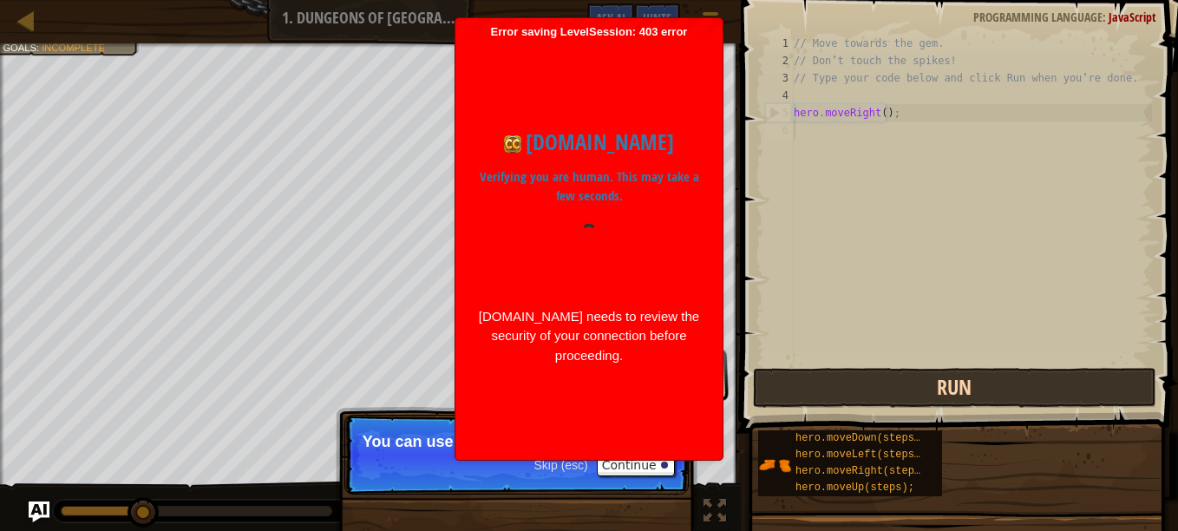
scroll to position [8, 0]
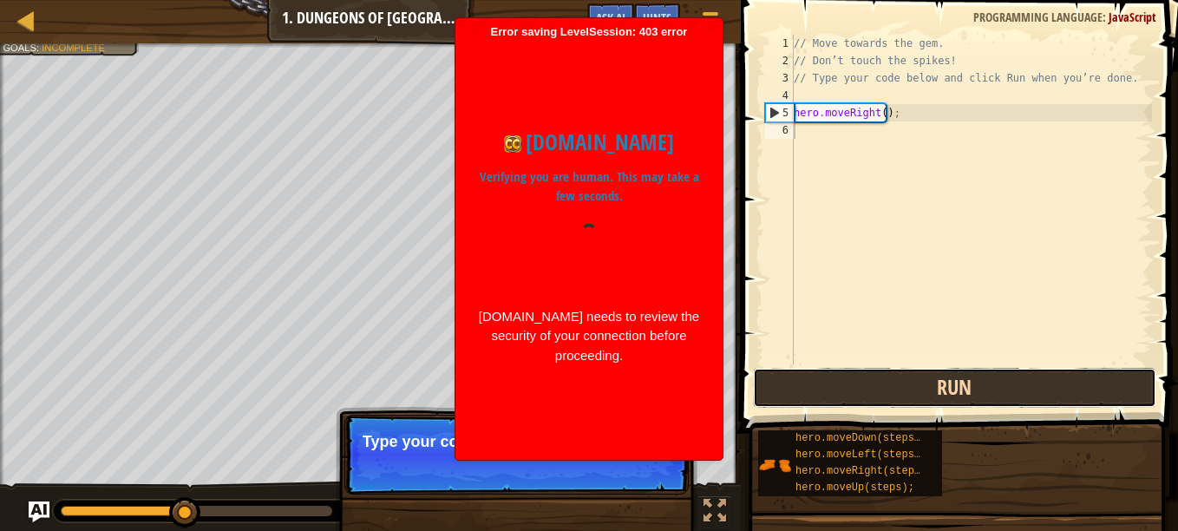
click at [798, 384] on button "Run" at bounding box center [955, 388] width 404 height 40
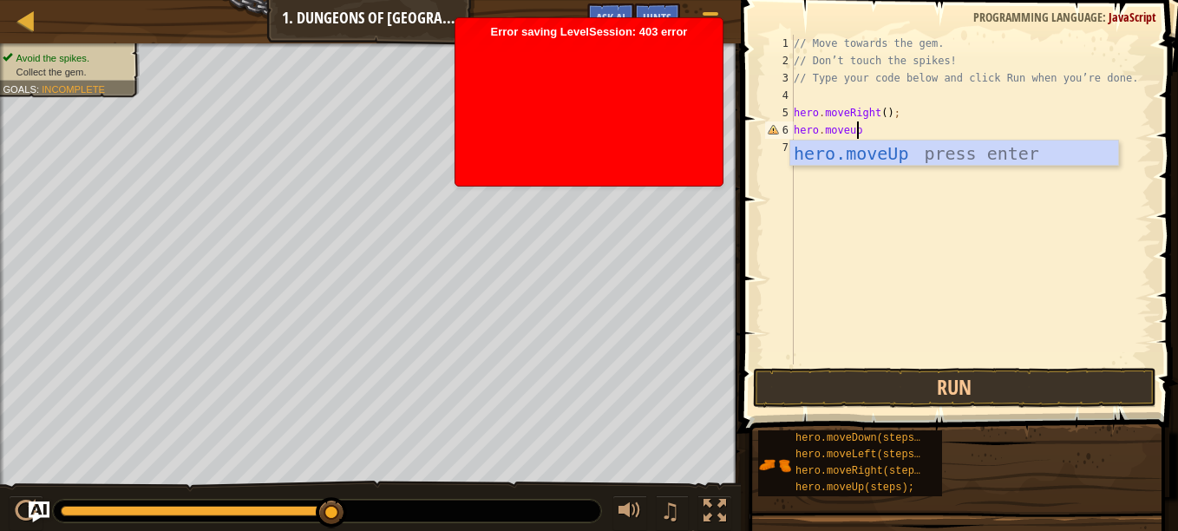
scroll to position [8, 4]
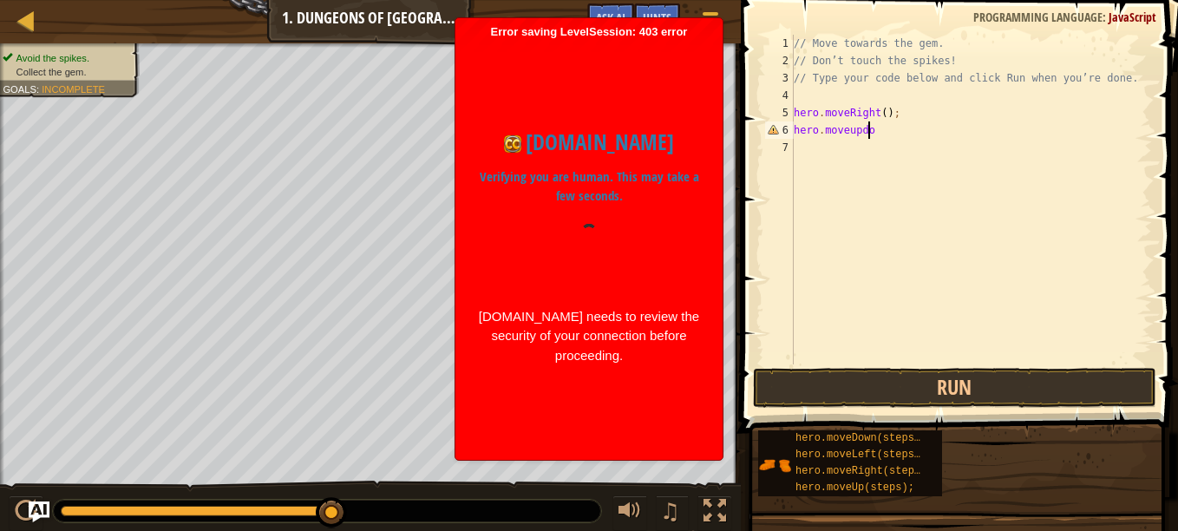
type textarea "hero.moveupdown"
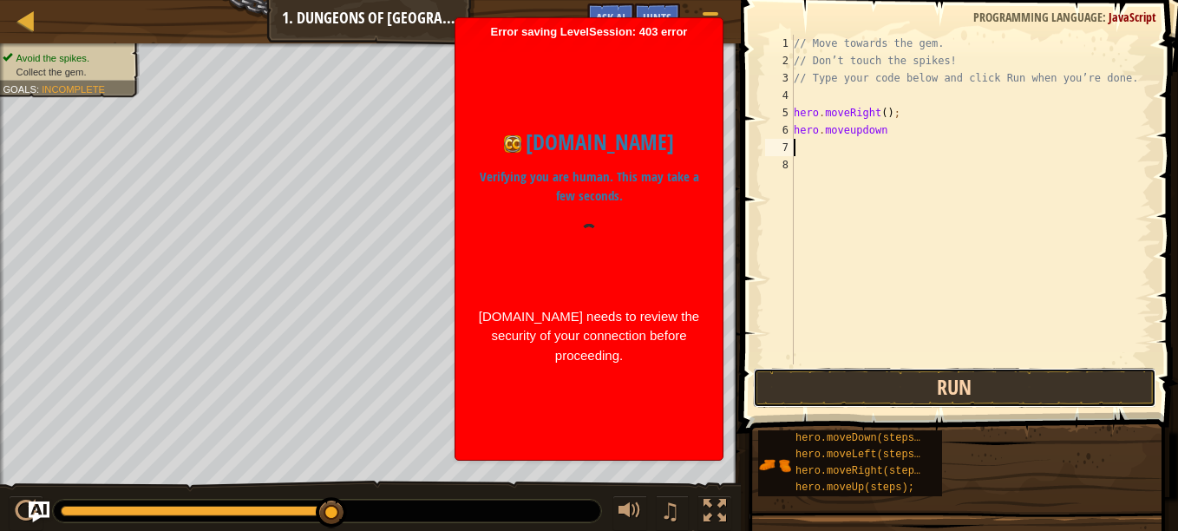
click at [829, 398] on button "Run" at bounding box center [955, 388] width 404 height 40
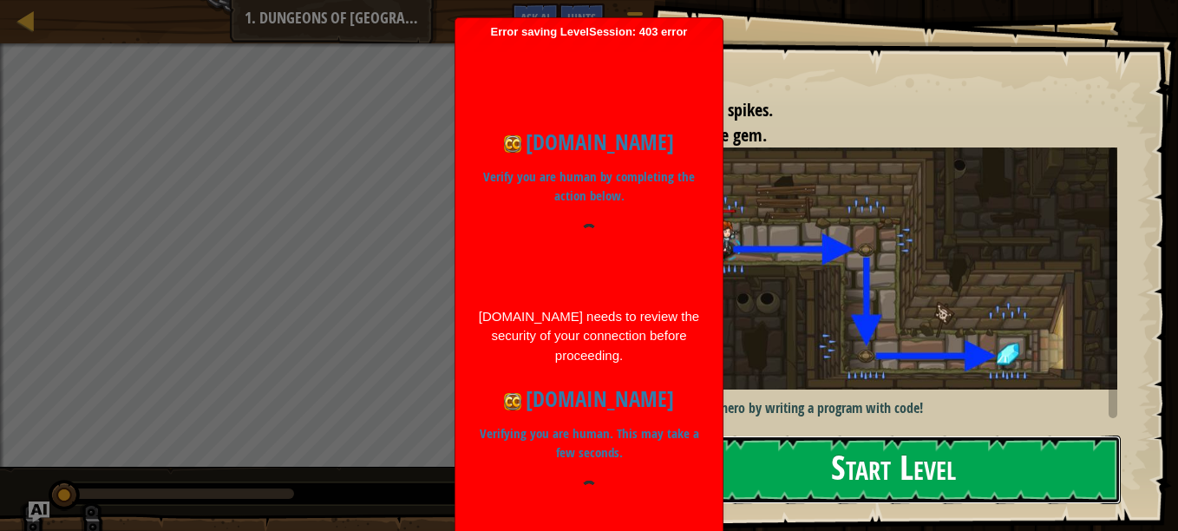
click at [798, 453] on button "Start Level" at bounding box center [893, 470] width 455 height 69
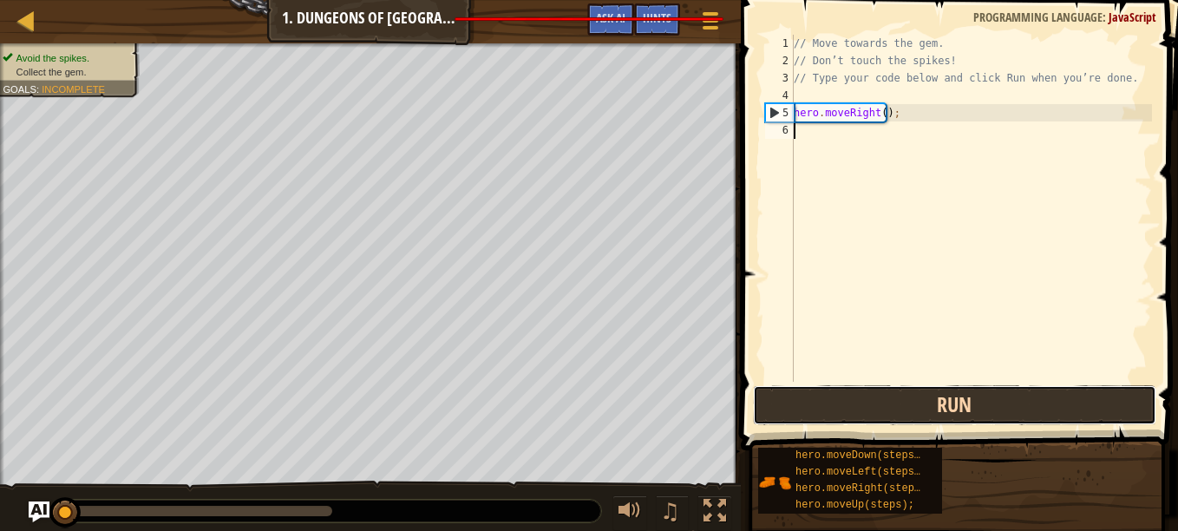
click at [862, 396] on button "Run" at bounding box center [955, 405] width 404 height 40
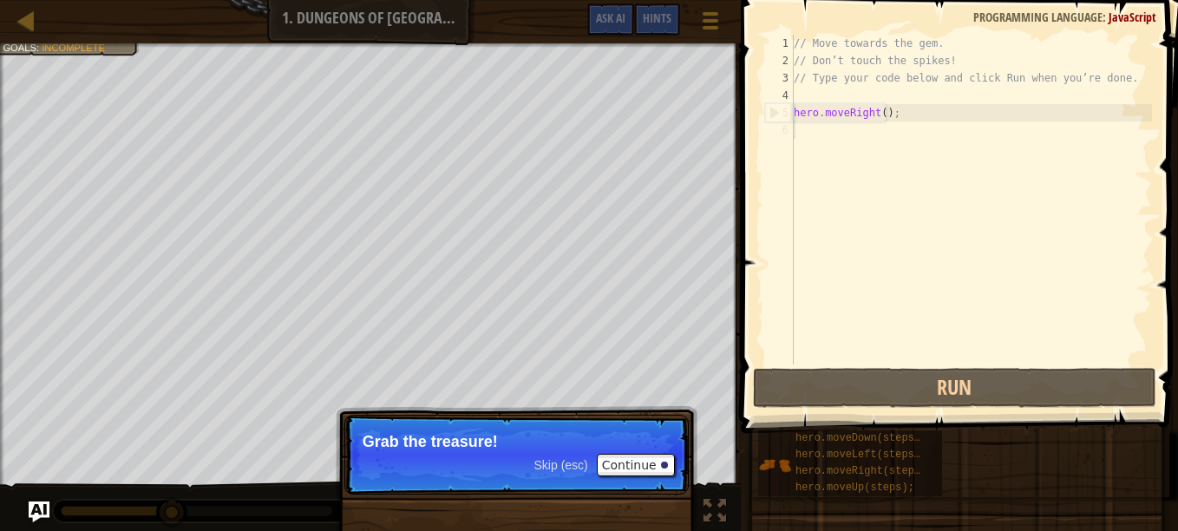
click at [849, 134] on div "// Move towards the gem. // Don’t touch the spikes! // Type your code below and…" at bounding box center [971, 217] width 362 height 364
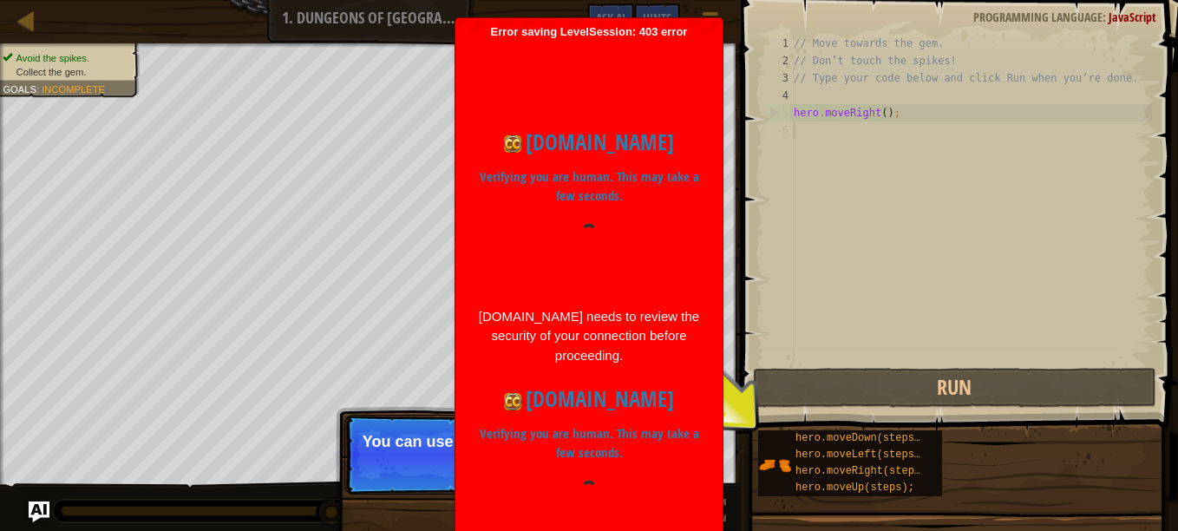
click at [680, 392] on h1 "[DOMAIN_NAME]" at bounding box center [589, 399] width 224 height 33
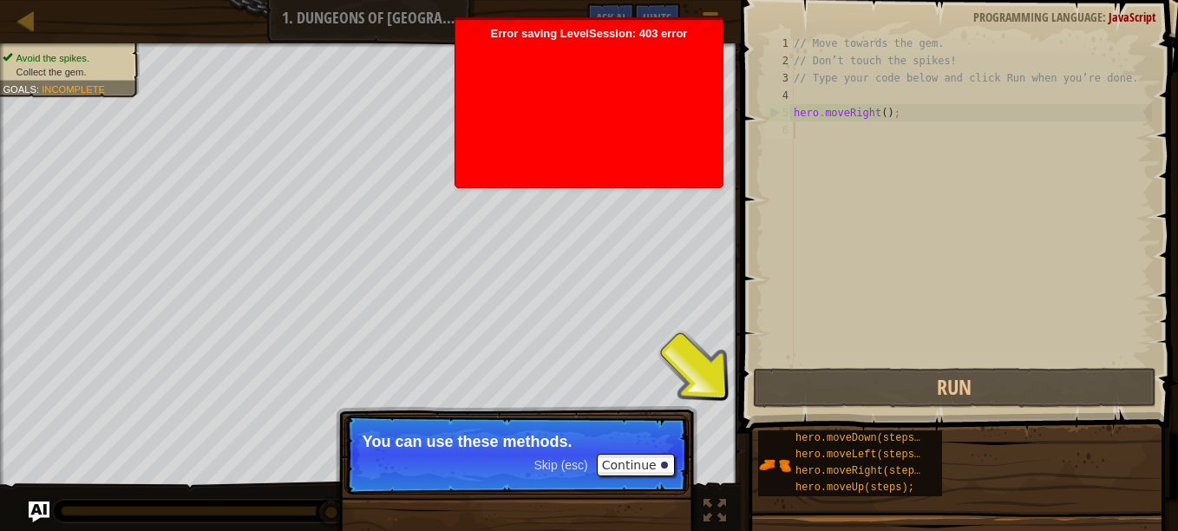
scroll to position [8, 0]
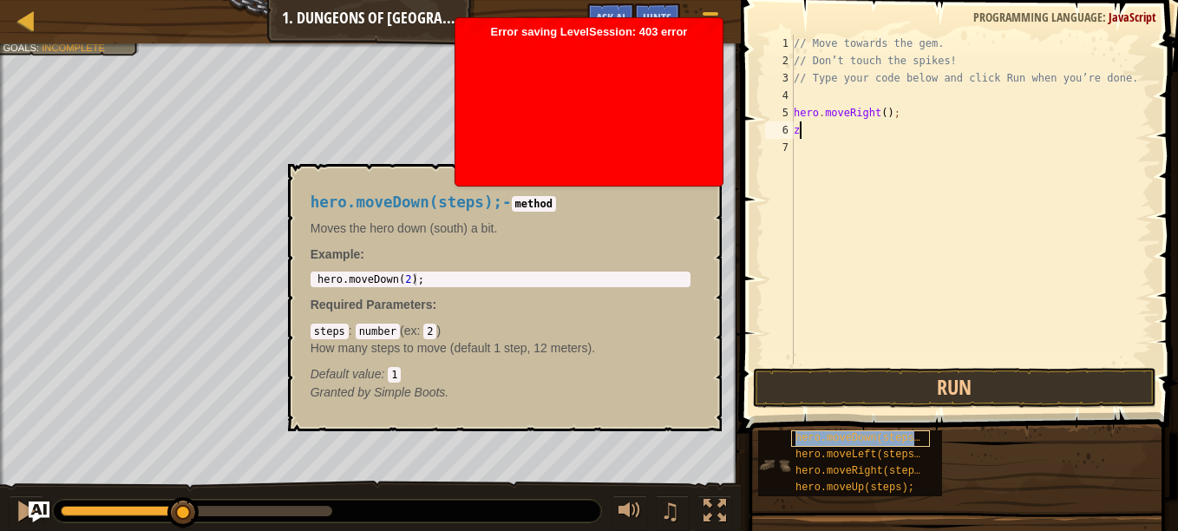
click at [838, 440] on span "hero.moveDown(steps);" at bounding box center [861, 438] width 131 height 12
click at [848, 438] on span "hero.moveDown(steps);" at bounding box center [861, 438] width 131 height 12
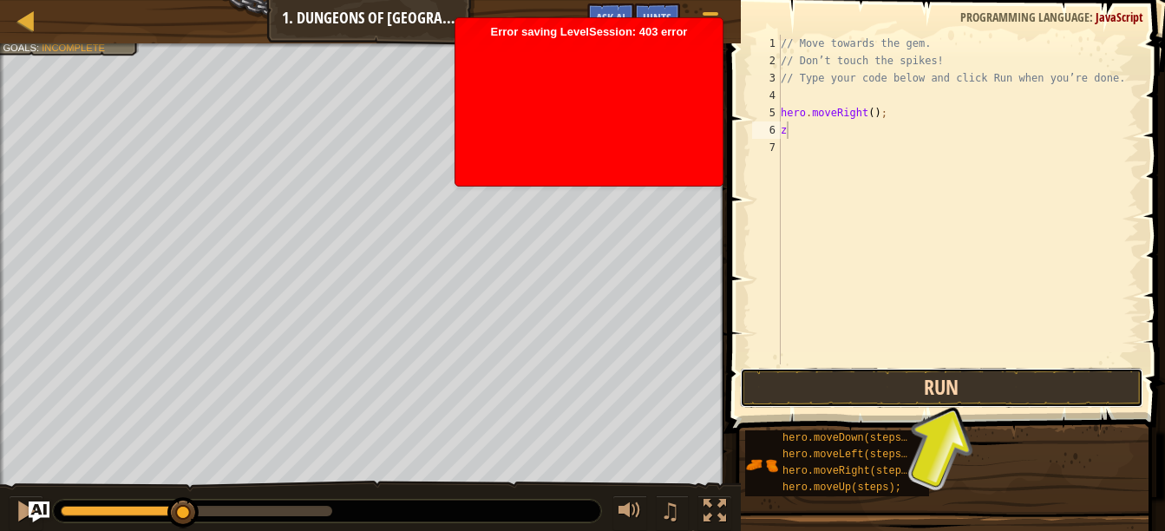
click at [881, 393] on button "Run" at bounding box center [942, 388] width 404 height 40
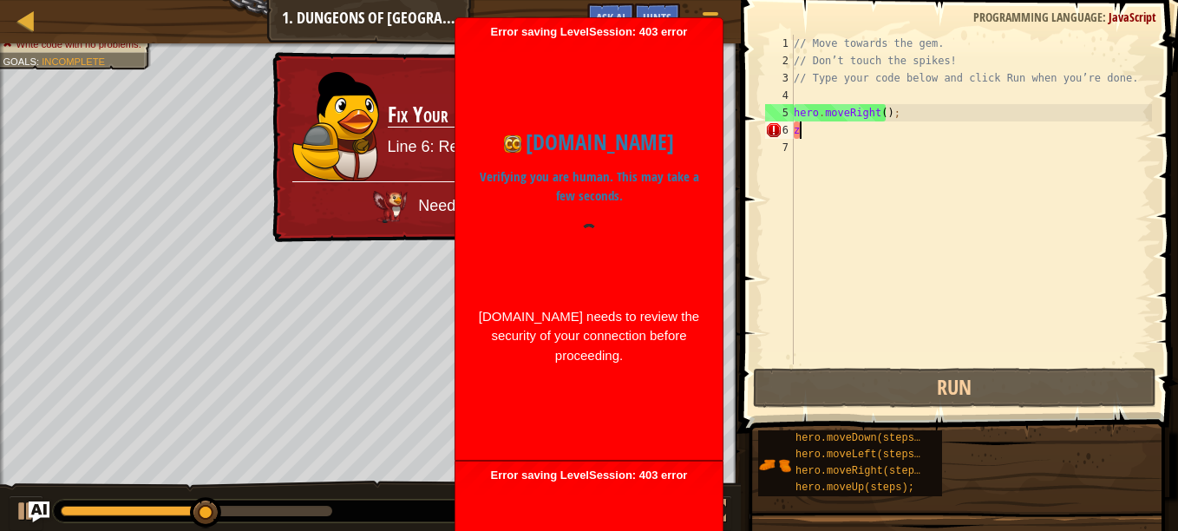
type textarea "z\"
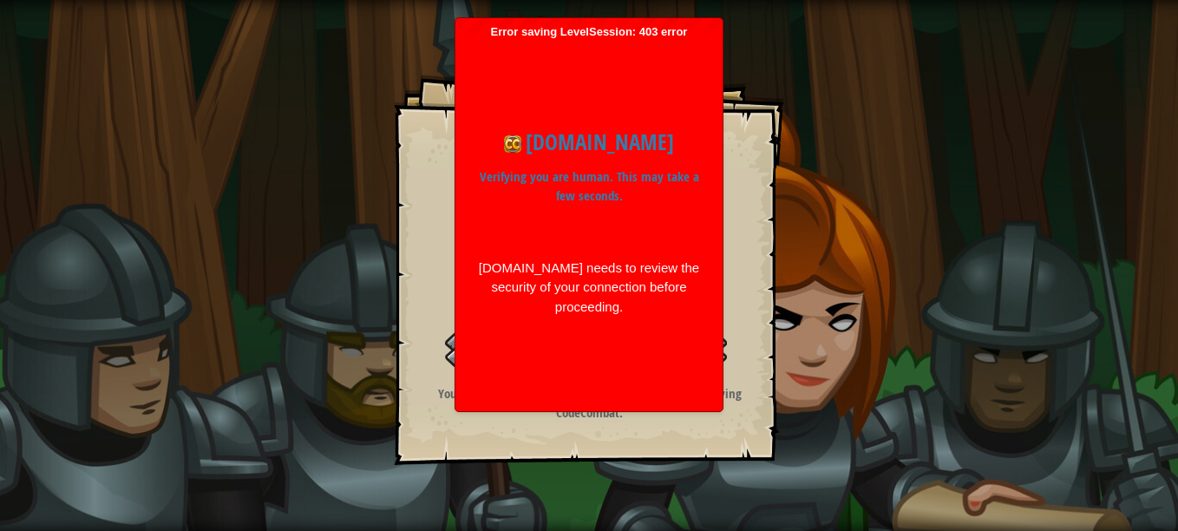
click at [645, 48] on div "codecombat.com Verifying you are human. This may take a few seconds. codecombat…" at bounding box center [589, 221] width 250 height 364
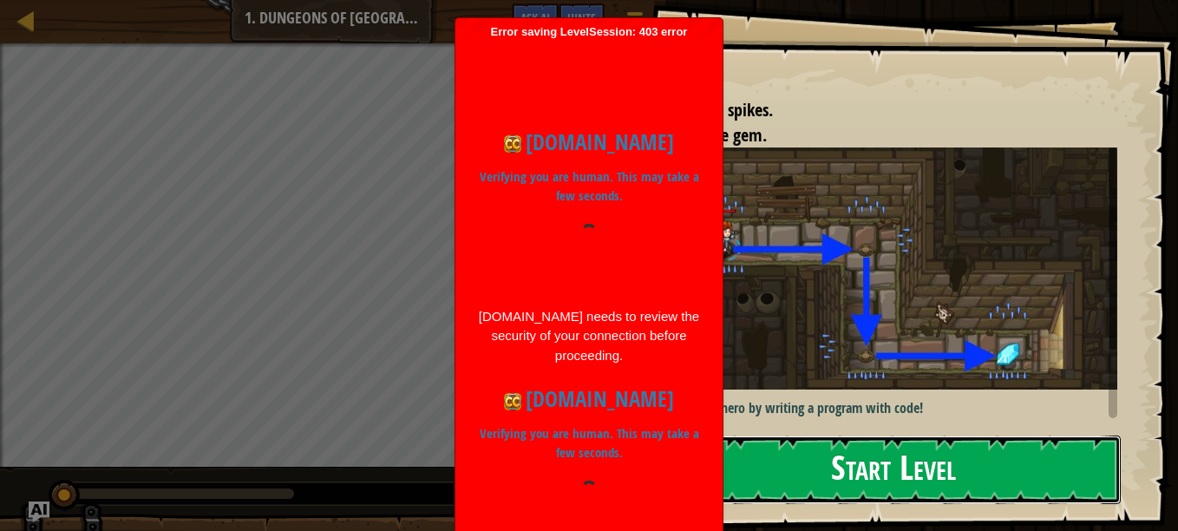
click at [806, 436] on button "Start Level" at bounding box center [893, 470] width 455 height 69
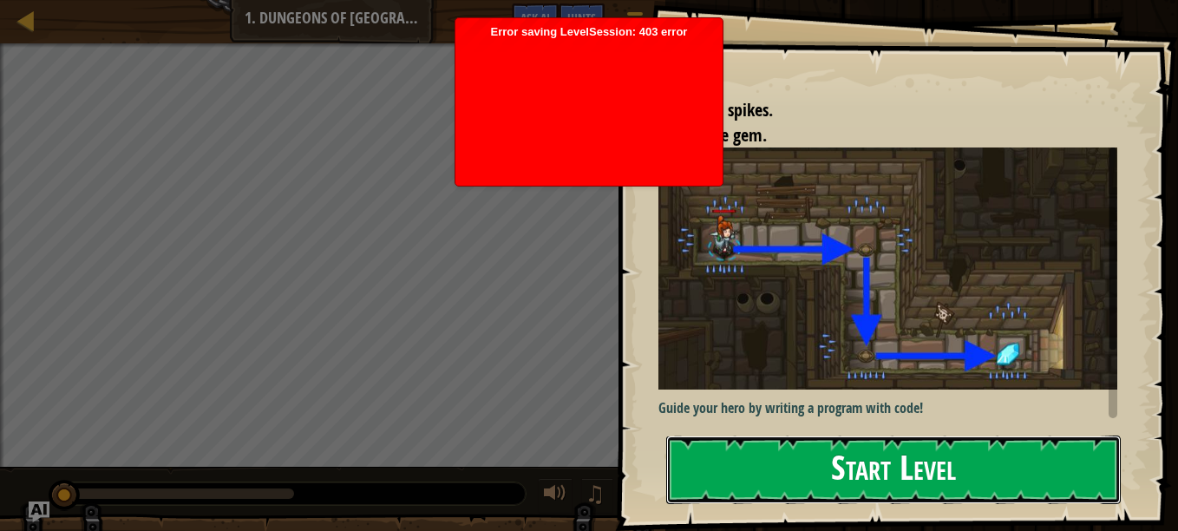
click at [771, 493] on button "Start Level" at bounding box center [893, 470] width 455 height 69
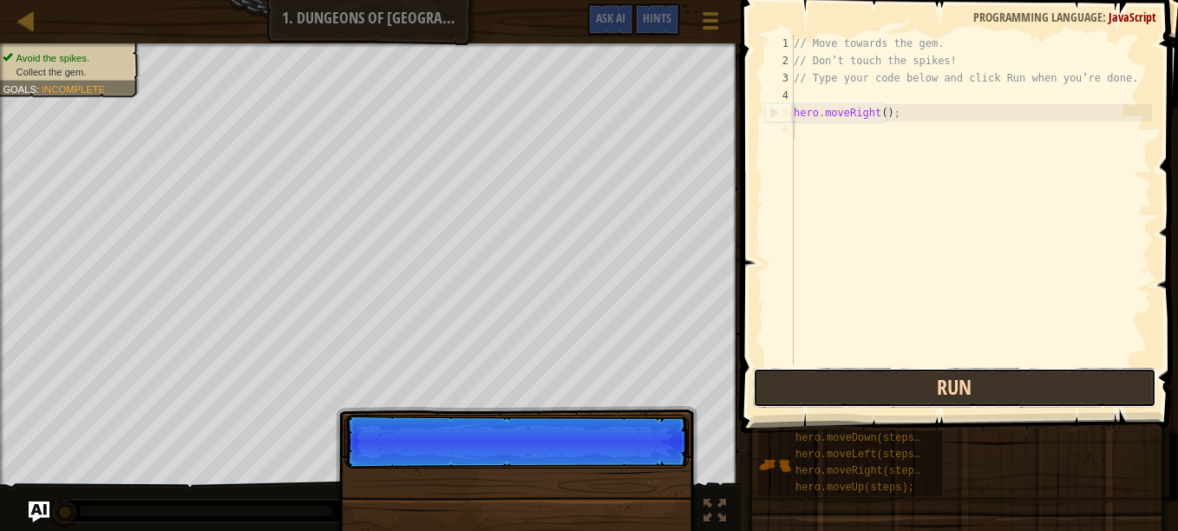
click at [800, 408] on div "1 2 3 4 5 6 // Move towards the gem. // Don’t touch the spikes! // Type your co…" at bounding box center [957, 251] width 443 height 484
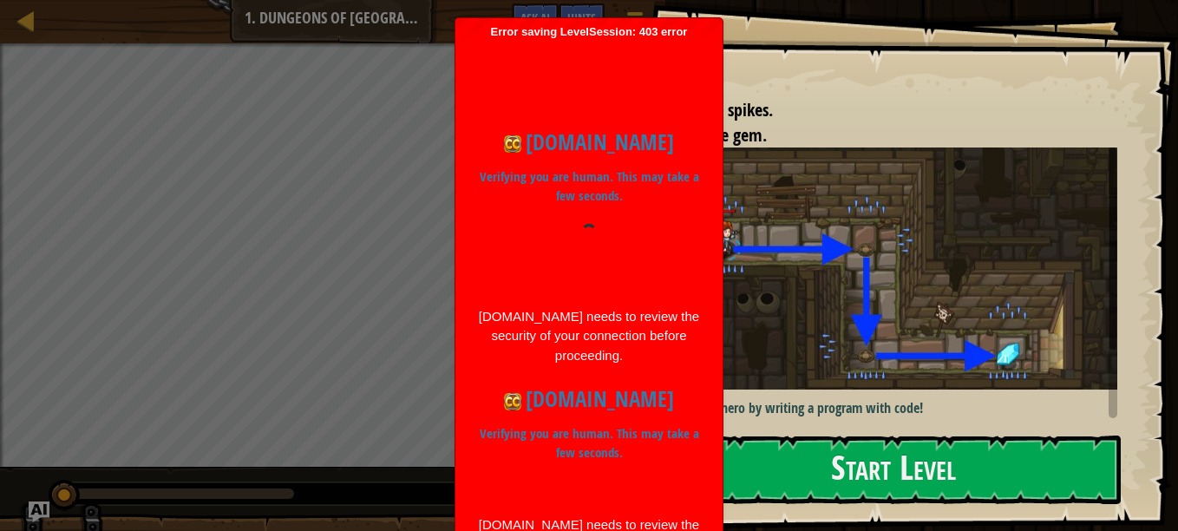
click at [587, 385] on h1 "[DOMAIN_NAME]" at bounding box center [589, 399] width 224 height 33
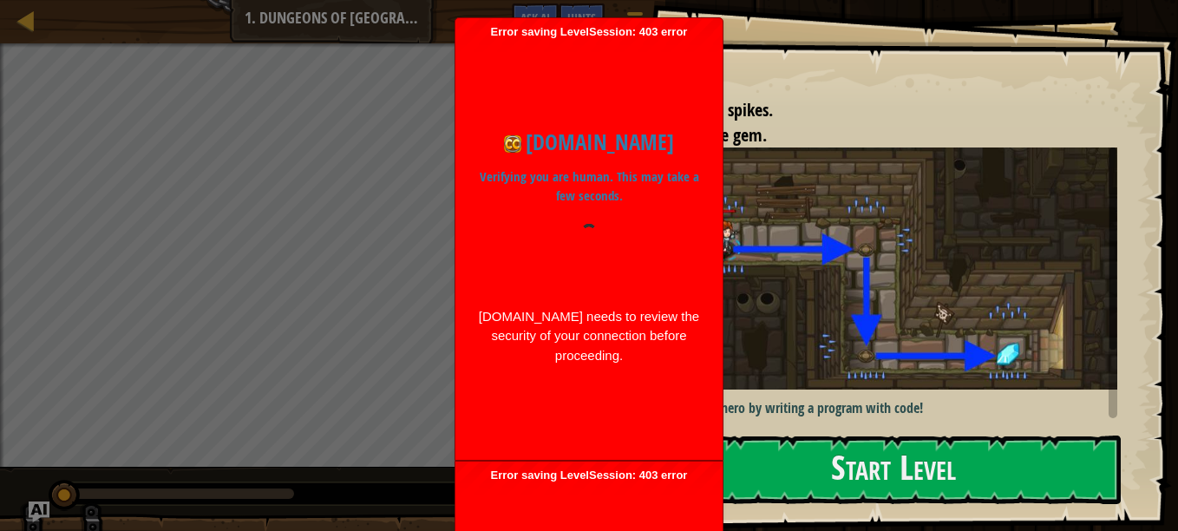
click at [611, 360] on div "[DOMAIN_NAME] needs to review the security of your connection before proceeding." at bounding box center [589, 336] width 224 height 59
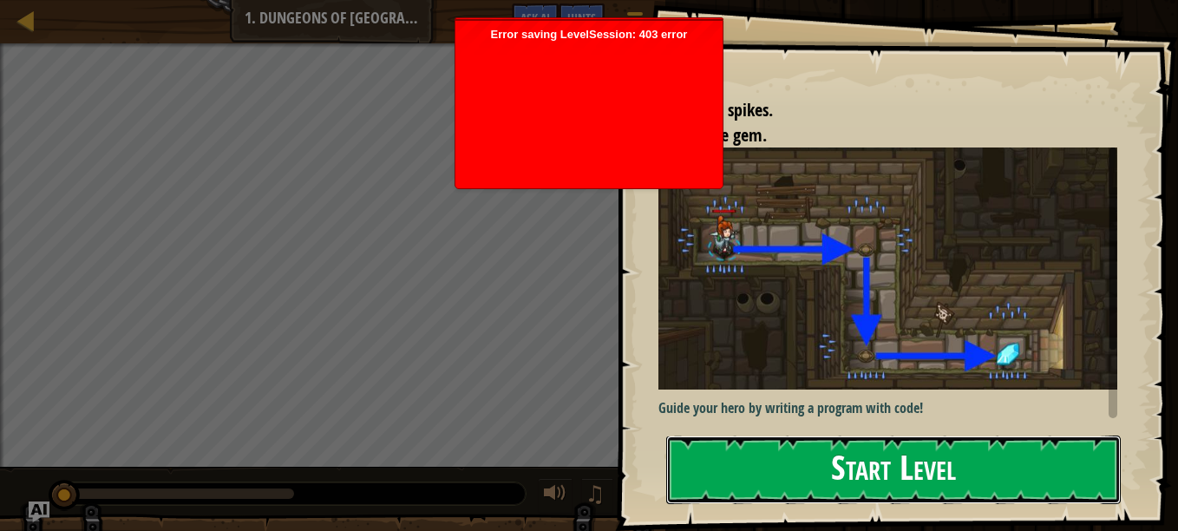
click at [745, 468] on button "Start Level" at bounding box center [893, 470] width 455 height 69
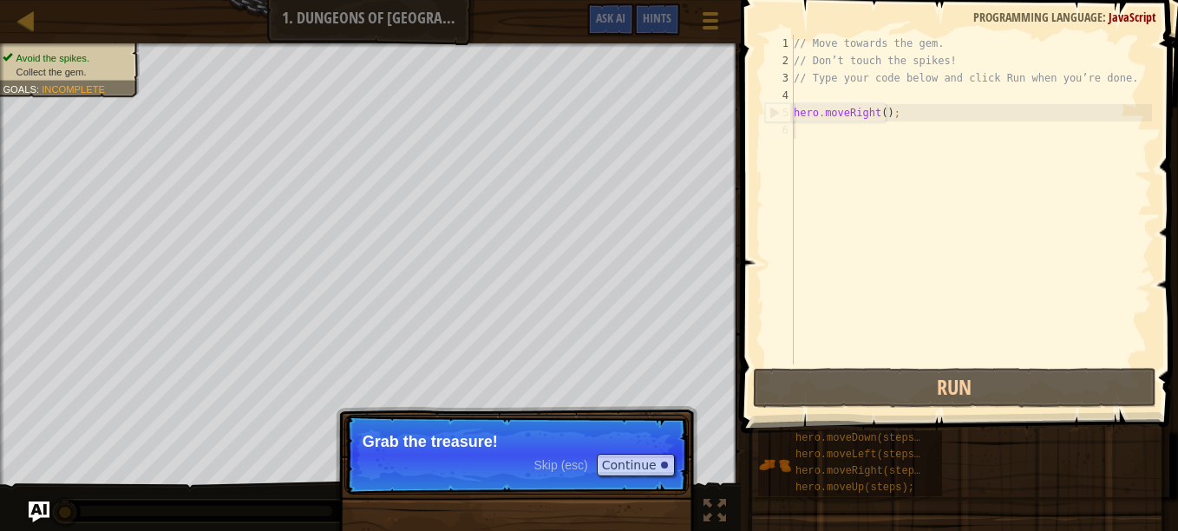
click at [581, 435] on p "Grab the treasure!" at bounding box center [517, 441] width 308 height 17
click at [620, 466] on button "Continue" at bounding box center [636, 465] width 78 height 23
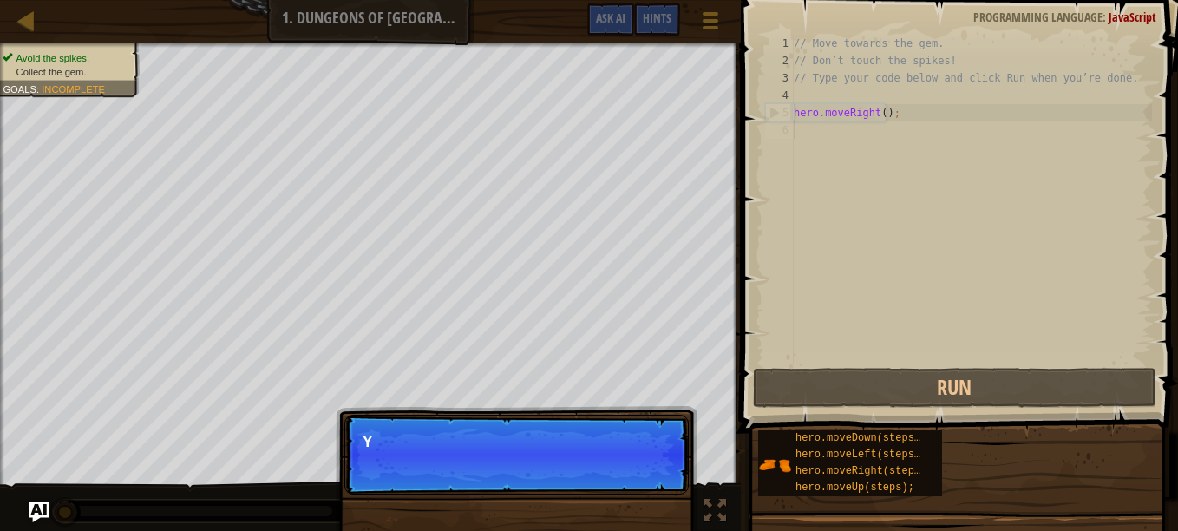
scroll to position [8, 0]
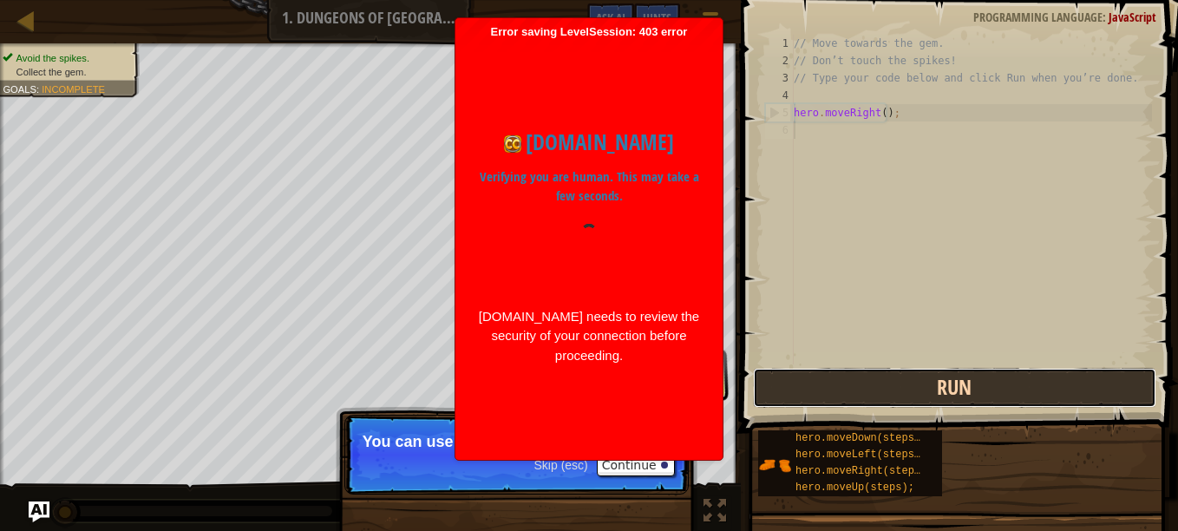
click at [806, 377] on button "Run" at bounding box center [955, 388] width 404 height 40
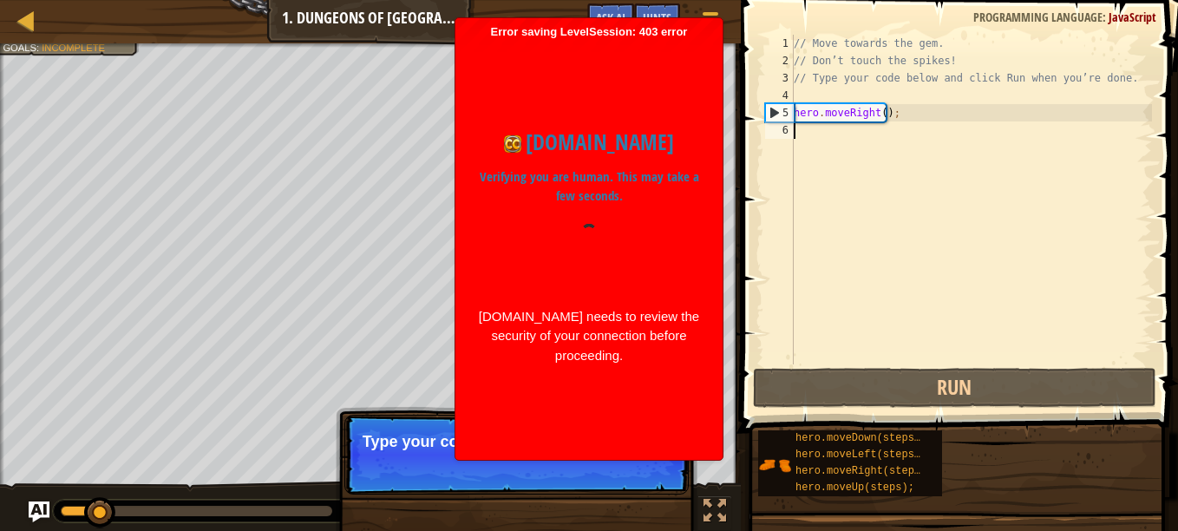
click at [631, 225] on div at bounding box center [589, 257] width 224 height 66
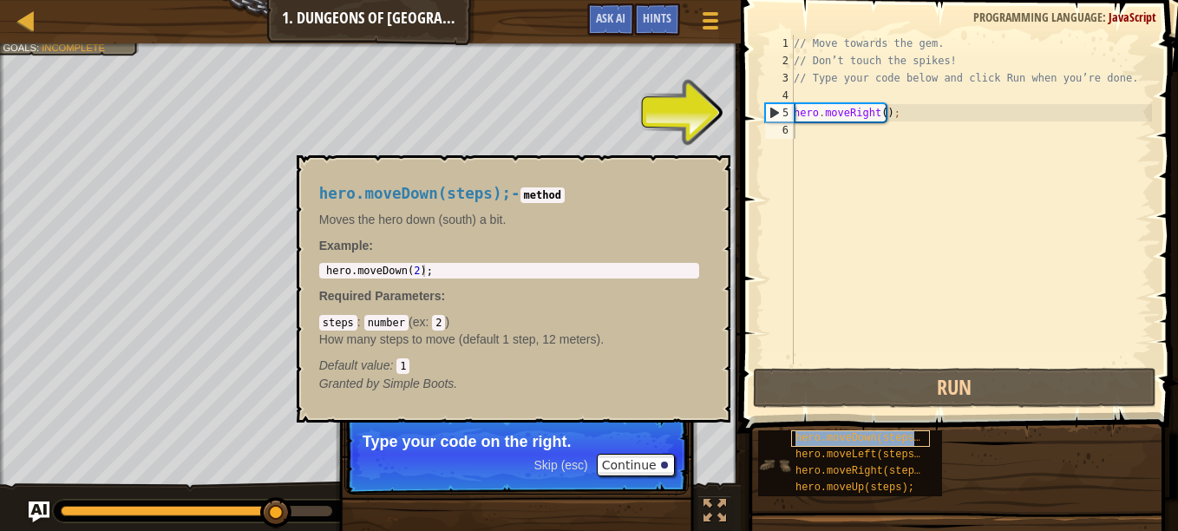
click at [831, 436] on span "hero.moveDown(steps);" at bounding box center [861, 438] width 131 height 12
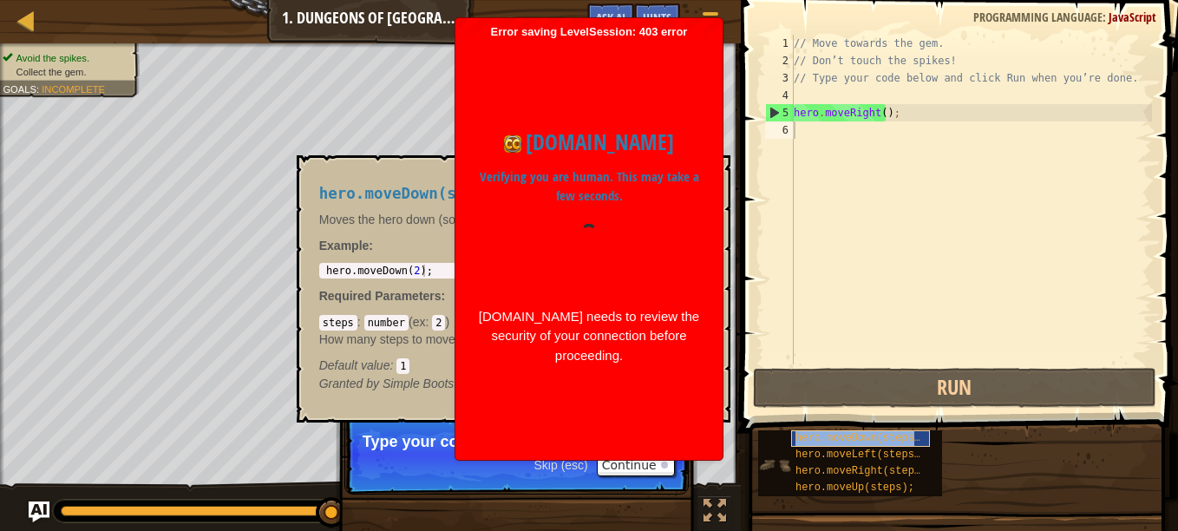
click at [844, 437] on span "hero.moveDown(steps);" at bounding box center [861, 438] width 131 height 12
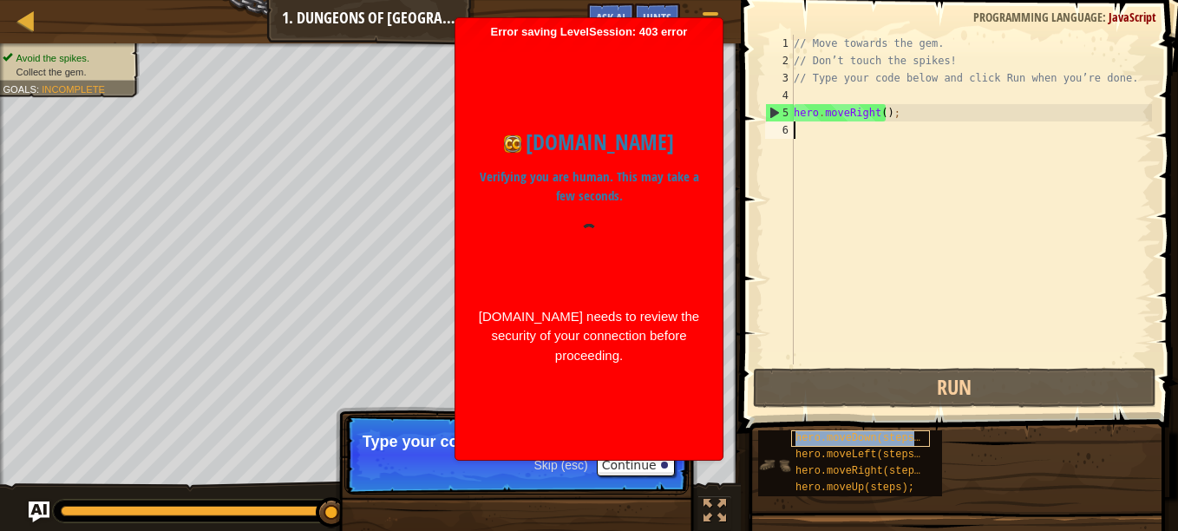
click at [844, 437] on span "hero.moveDown(steps);" at bounding box center [861, 438] width 131 height 12
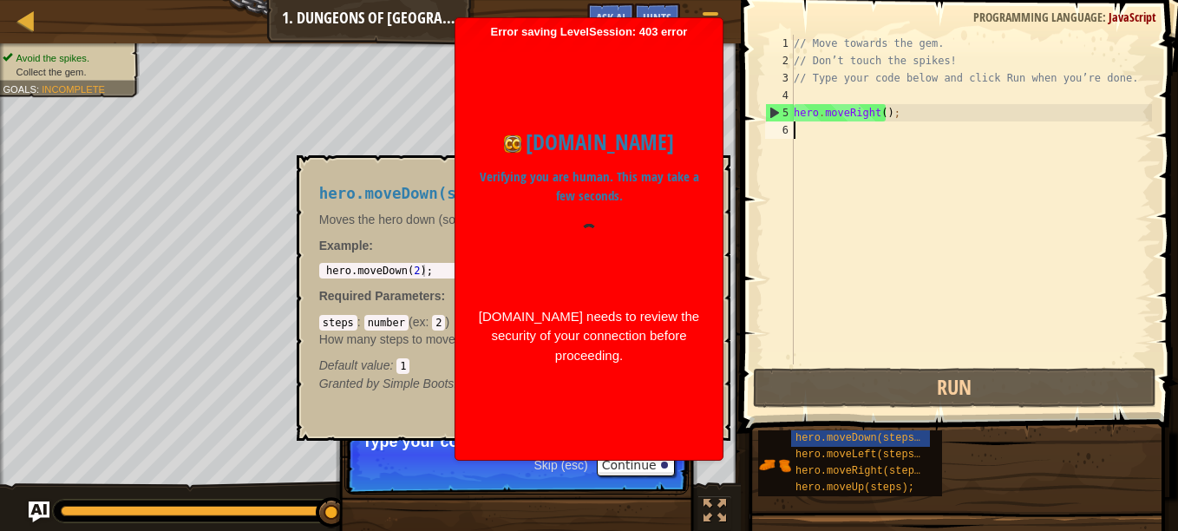
click at [839, 128] on div "// Move towards the gem. // Don’t touch the spikes! // Type your code below and…" at bounding box center [971, 217] width 362 height 364
paste textarea "2300571S@stu.newhorizons.edu.do"
type textarea "2300571S@stu.newhorizons.edu.do"
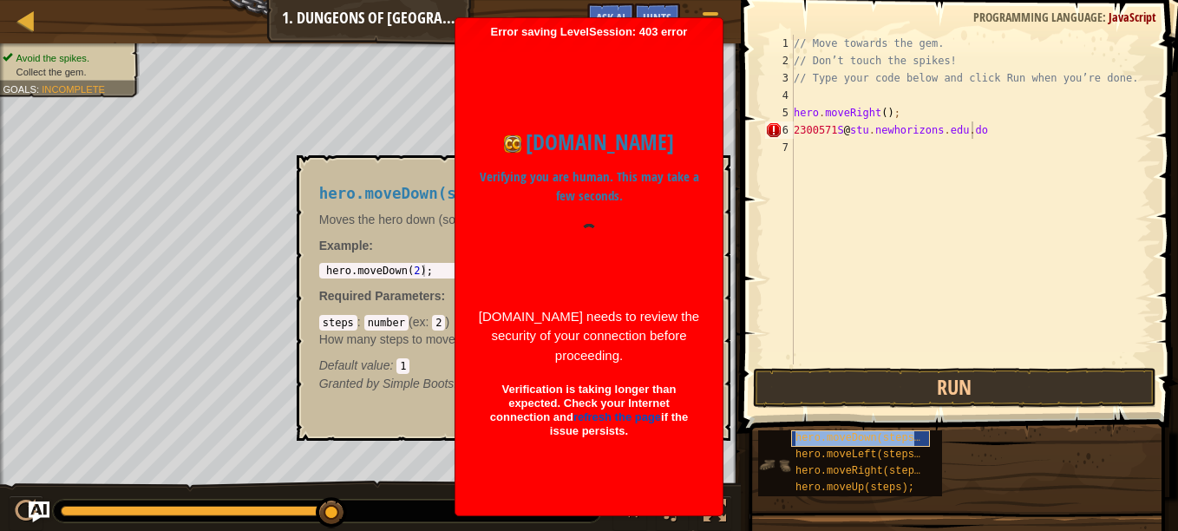
click at [803, 439] on span "hero.moveDown(steps);" at bounding box center [861, 438] width 131 height 12
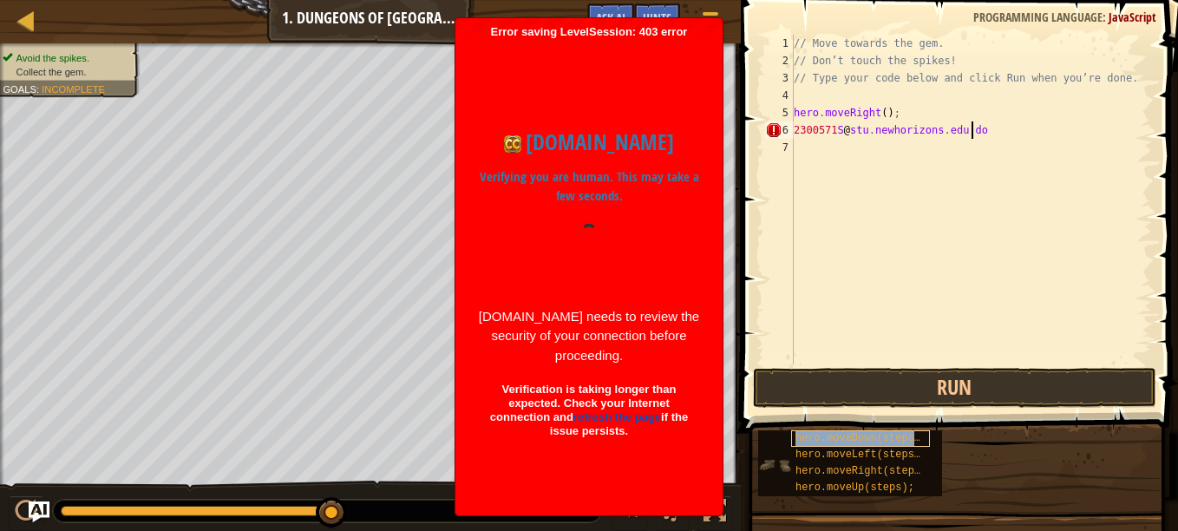
click at [803, 438] on span "hero.moveDown(steps);" at bounding box center [861, 438] width 131 height 12
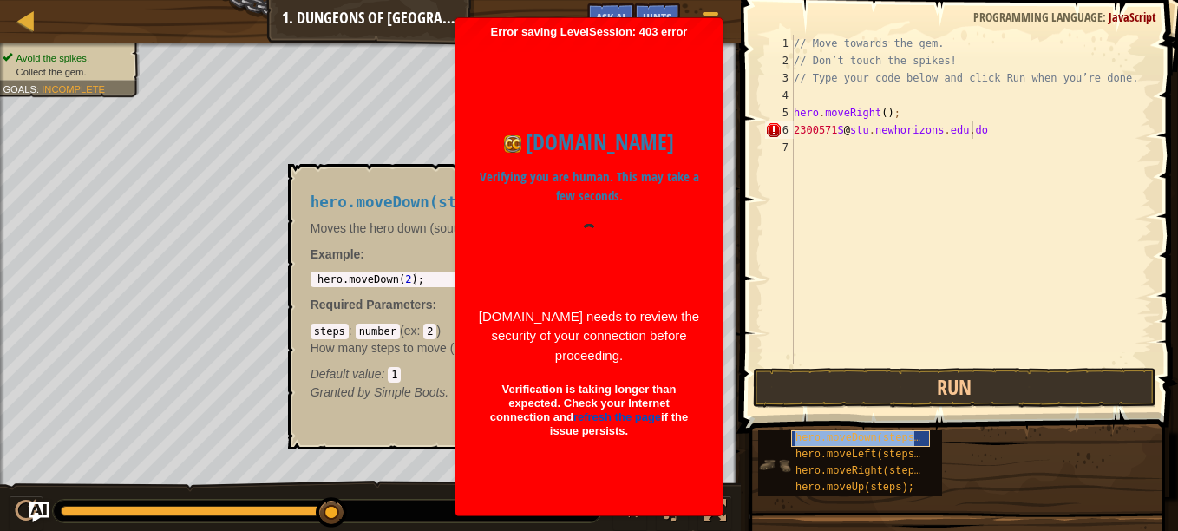
click at [803, 438] on span "hero.moveDown(steps);" at bounding box center [861, 438] width 131 height 12
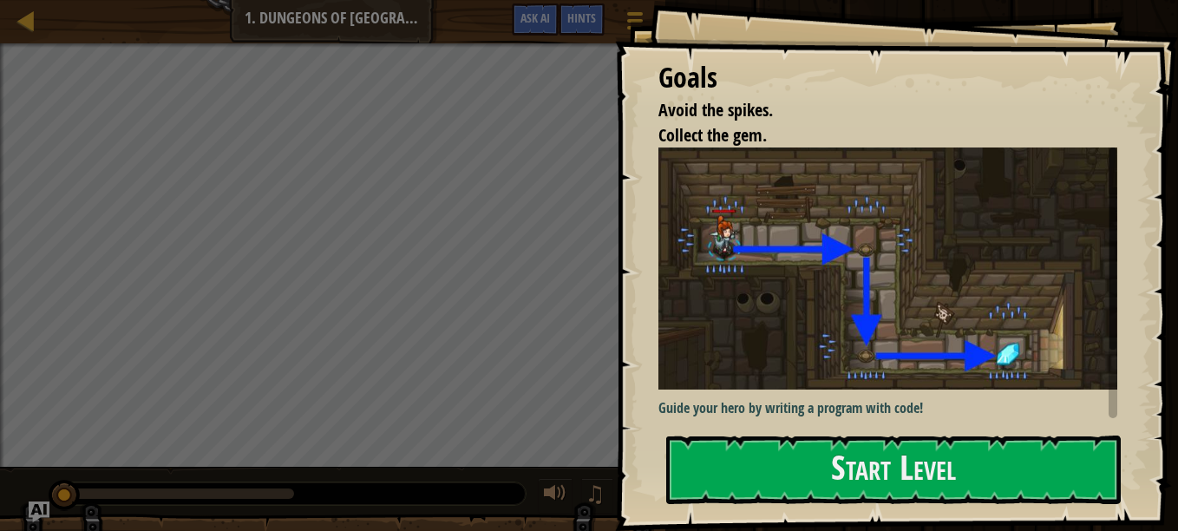
drag, startPoint x: 0, startPoint y: 0, endPoint x: 802, endPoint y: 131, distance: 812.4
click at [802, 131] on li "Collect the gem." at bounding box center [875, 135] width 476 height 25
